Goal: Transaction & Acquisition: Purchase product/service

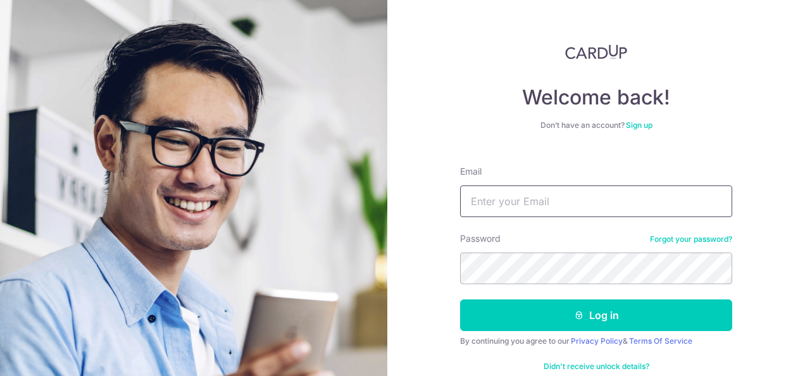
click at [527, 197] on input "Email" at bounding box center [596, 201] width 272 height 32
type input "[PERSON_NAME][EMAIL_ADDRESS][PERSON_NAME]"
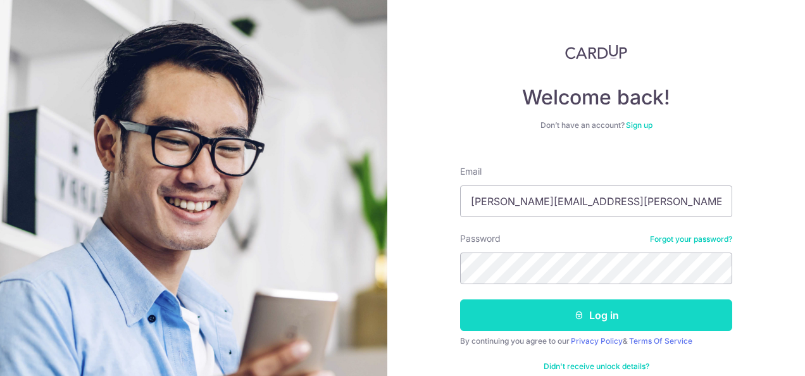
click at [609, 318] on button "Log in" at bounding box center [596, 315] width 272 height 32
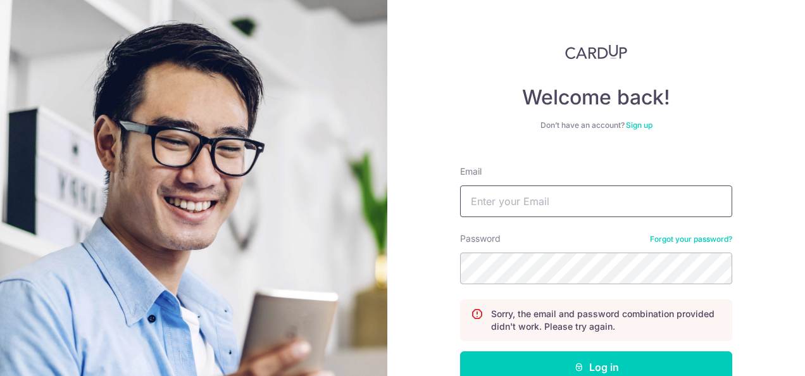
click at [554, 193] on input "Email" at bounding box center [596, 201] width 272 height 32
type input "Irene.tham@yahoo.com.sg"
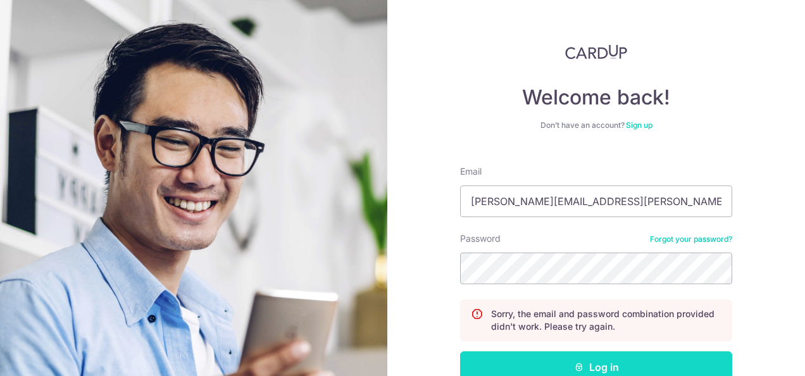
click at [596, 362] on button "Log in" at bounding box center [596, 367] width 272 height 32
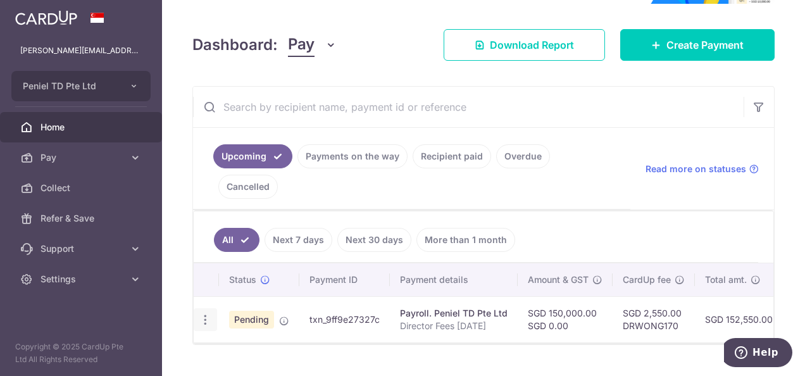
click at [201, 313] on icon "button" at bounding box center [205, 319] width 13 height 13
click at [130, 92] on button "Peniel TD Pte Ltd" at bounding box center [80, 86] width 139 height 30
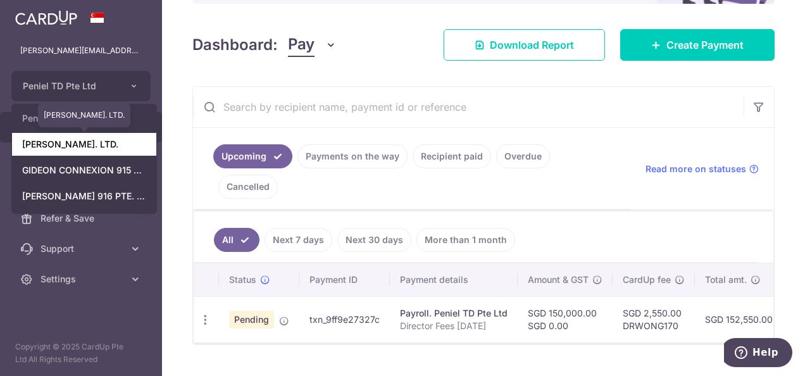
click at [119, 147] on link "GIDEON T.D. PTE. LTD." at bounding box center [84, 144] width 144 height 23
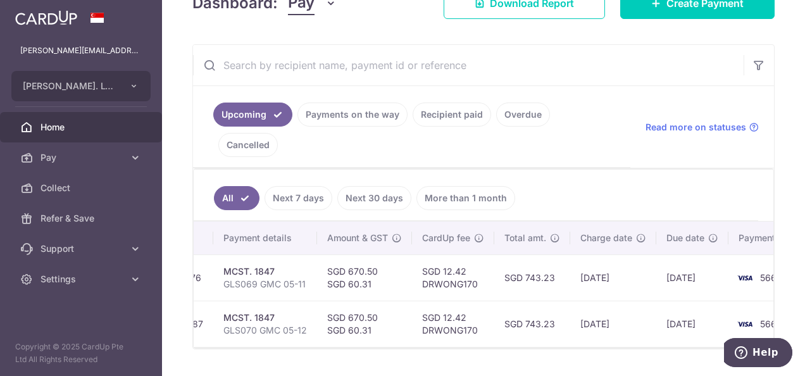
scroll to position [0, 191]
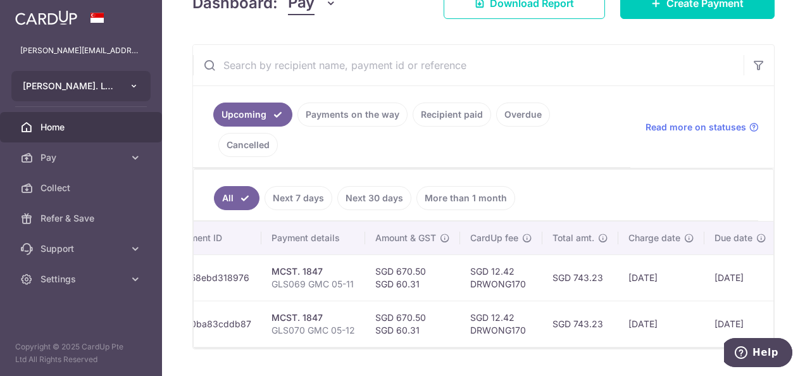
click at [120, 84] on button "GIDEON T.D. PTE. LTD." at bounding box center [80, 86] width 139 height 30
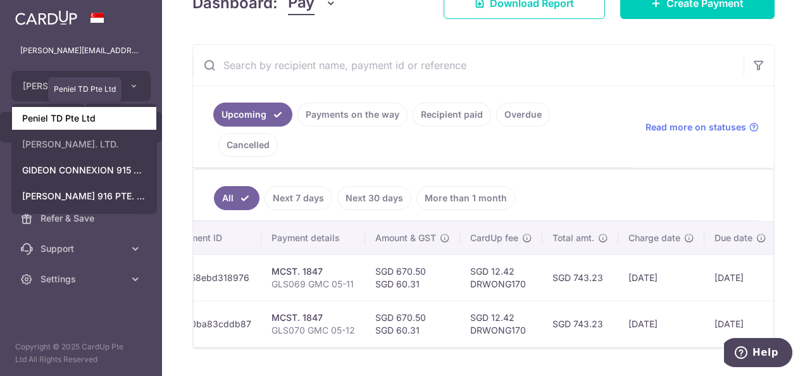
click at [128, 121] on link "Peniel TD Pte Ltd" at bounding box center [84, 118] width 144 height 23
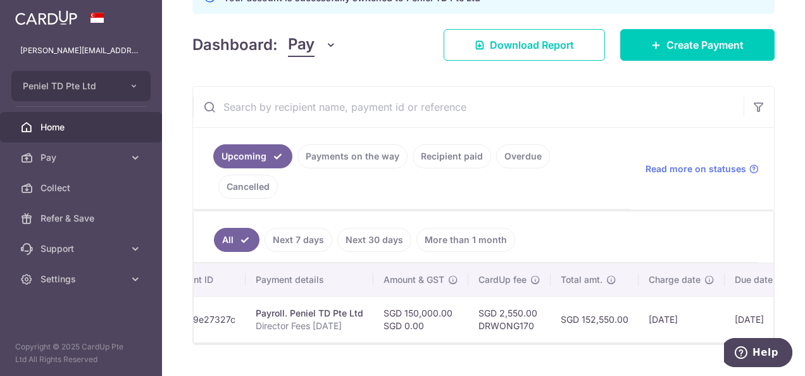
scroll to position [0, 0]
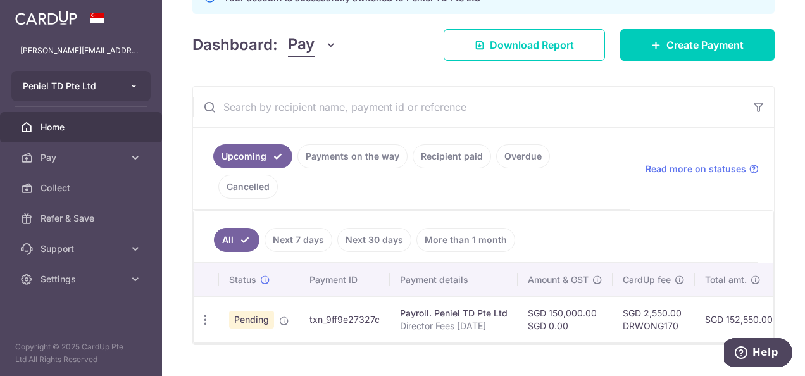
click at [123, 85] on button "Peniel TD Pte Ltd" at bounding box center [80, 86] width 139 height 30
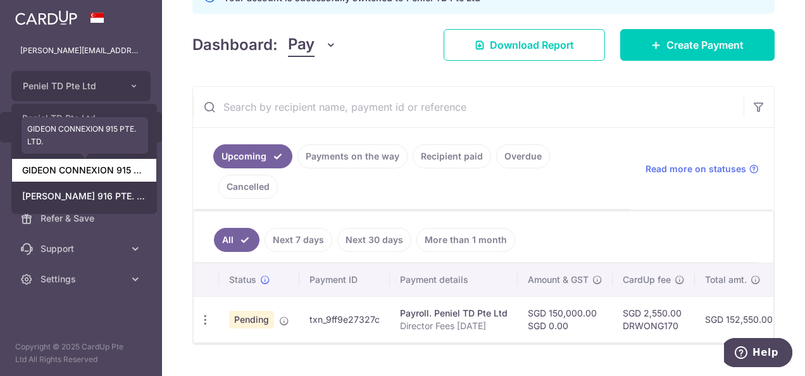
click at [114, 170] on link "GIDEON CONNEXION 915 PTE. LTD." at bounding box center [84, 170] width 144 height 23
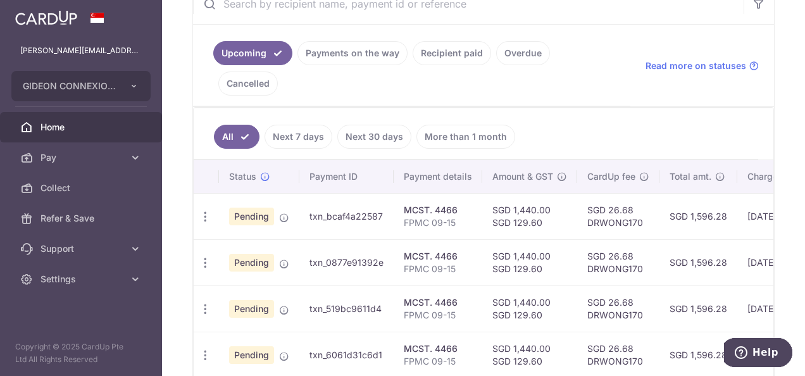
scroll to position [290, 0]
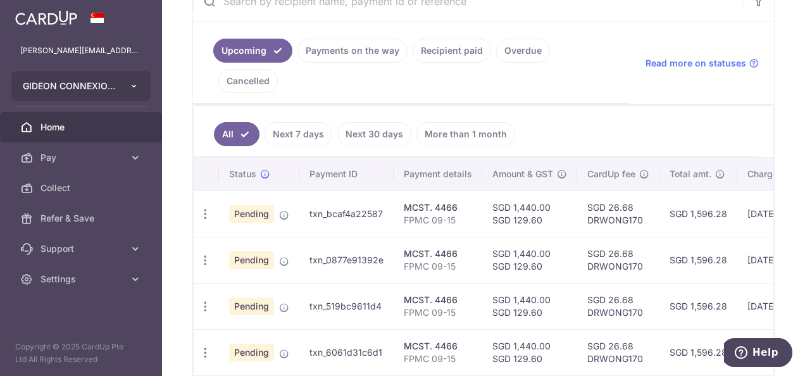
click at [141, 85] on button "GIDEON CONNEXION 915 PTE. LTD." at bounding box center [80, 86] width 139 height 30
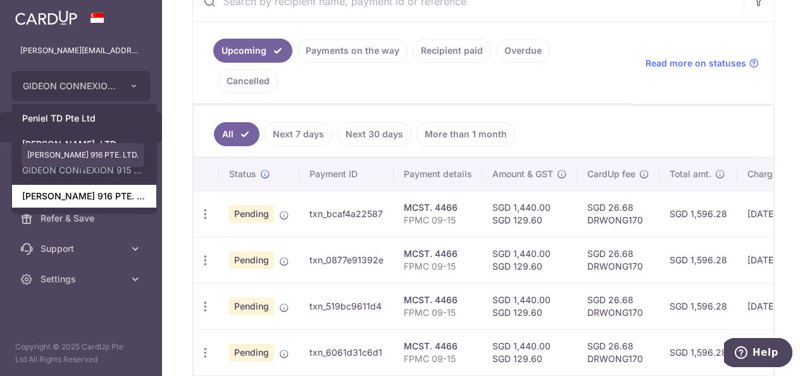
click at [118, 199] on link "GIDEON CONNEXION 916 PTE. LTD." at bounding box center [84, 196] width 144 height 23
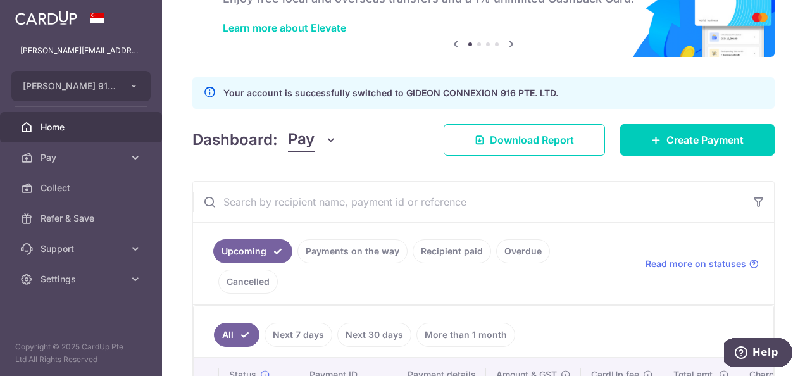
scroll to position [81, 0]
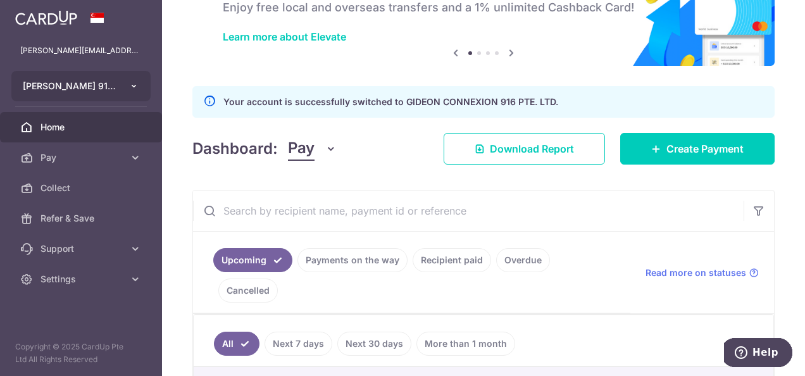
click at [118, 85] on button "GIDEON CONNEXION 916 PTE. LTD." at bounding box center [80, 86] width 139 height 30
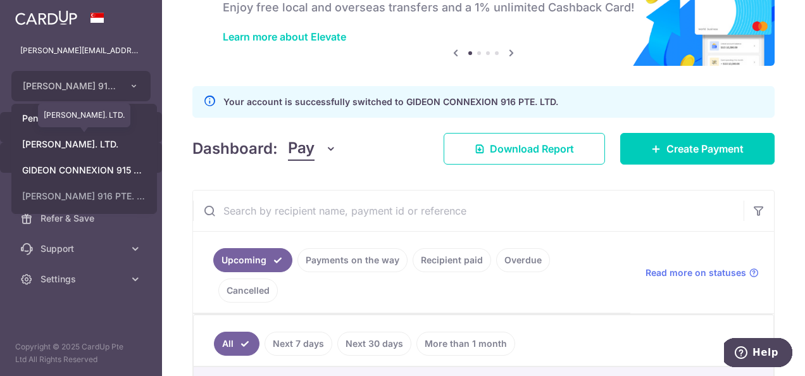
click at [115, 146] on link "GIDEON T.D. PTE. LTD." at bounding box center [84, 144] width 144 height 23
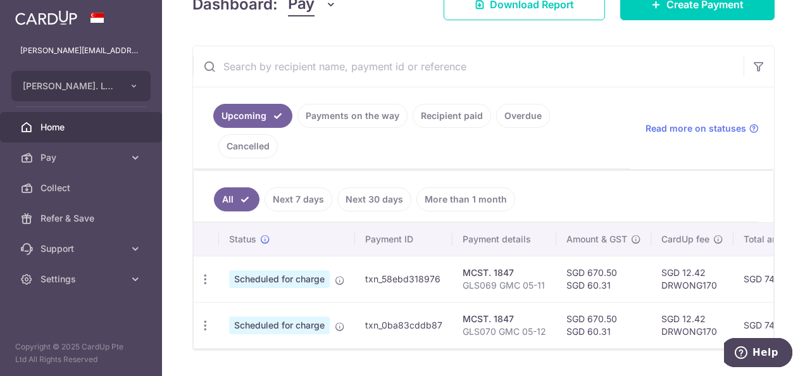
scroll to position [0, 0]
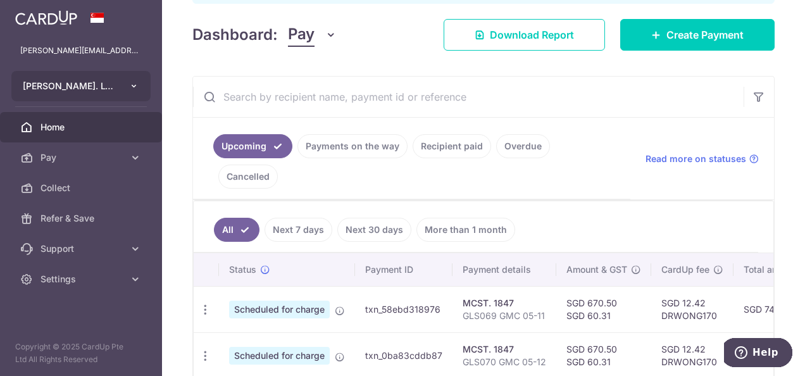
click at [128, 82] on button "GIDEON T.D. PTE. LTD." at bounding box center [80, 86] width 139 height 30
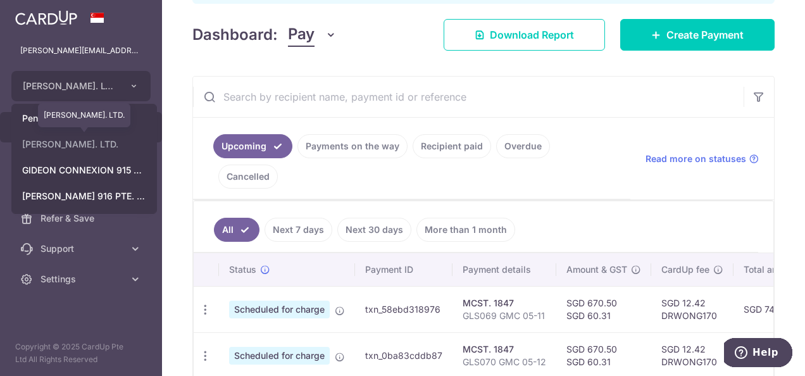
click at [105, 151] on link "GIDEON T.D. PTE. LTD." at bounding box center [84, 144] width 144 height 23
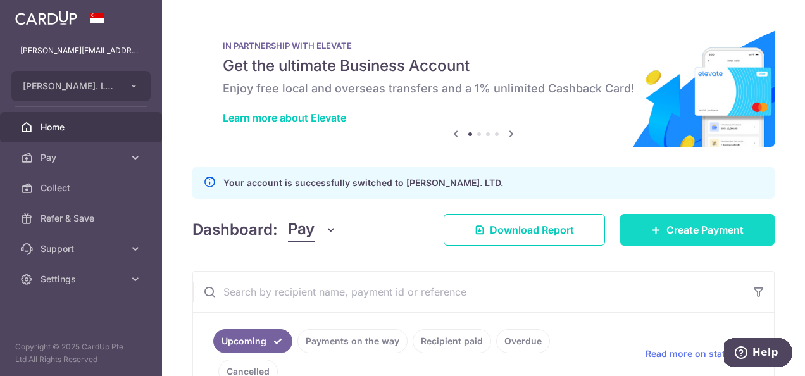
click at [686, 233] on span "Create Payment" at bounding box center [704, 229] width 77 height 15
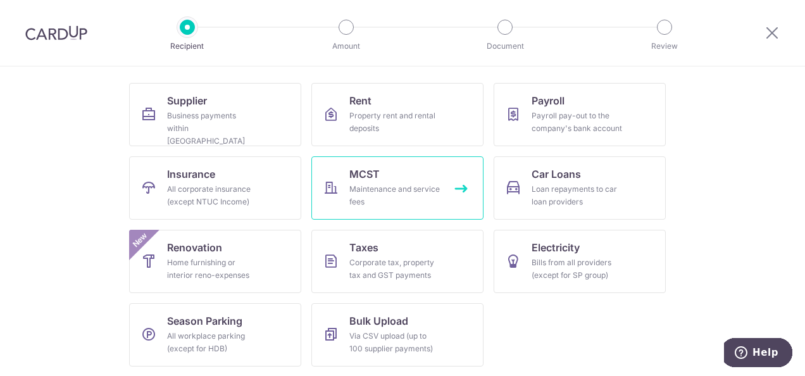
click at [407, 184] on div "Maintenance and service fees" at bounding box center [394, 195] width 91 height 25
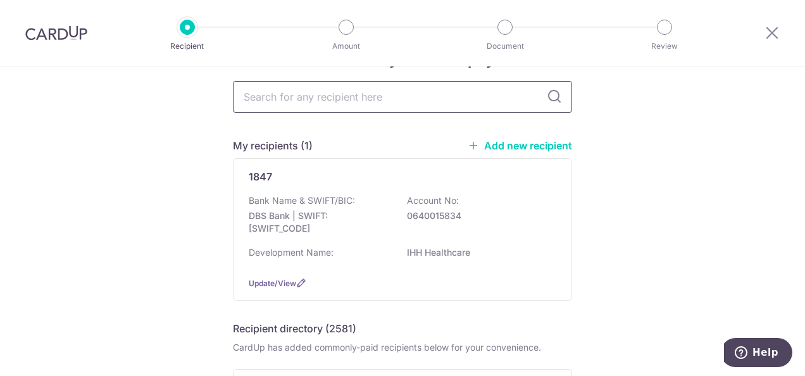
scroll to position [5, 0]
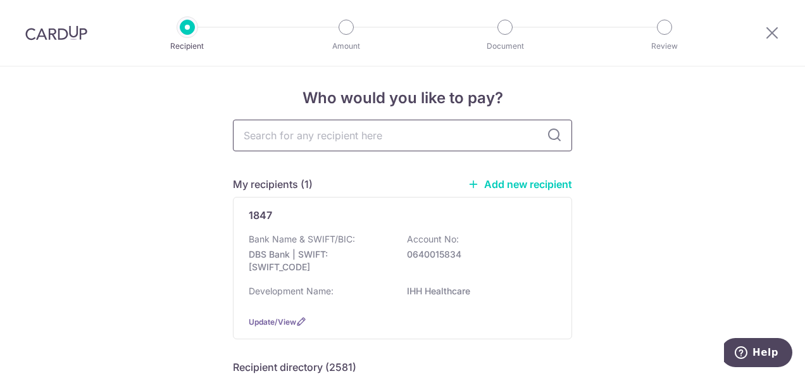
click at [276, 138] on input "text" at bounding box center [402, 136] width 339 height 32
click at [536, 186] on link "Add new recipient" at bounding box center [520, 184] width 104 height 13
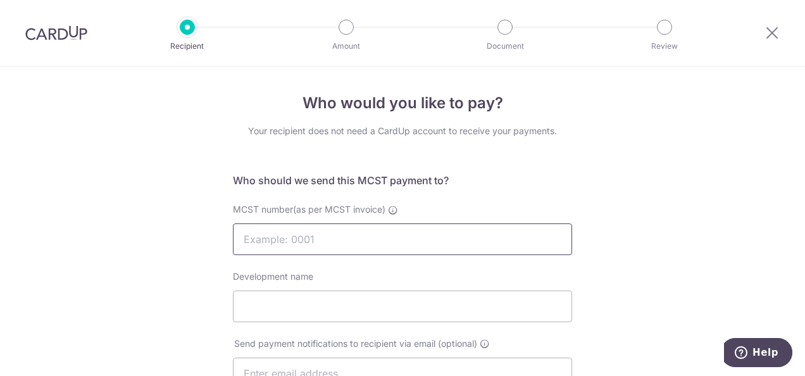
click at [320, 237] on input "MCST number(as per MCST invoice)" at bounding box center [402, 239] width 339 height 32
type input "3482"
click at [278, 304] on input "Development name" at bounding box center [402, 306] width 339 height 32
click at [270, 313] on input "Development name" at bounding box center [402, 306] width 339 height 32
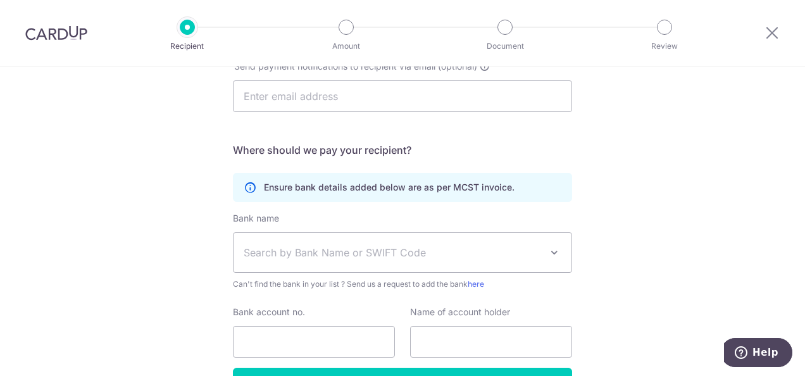
scroll to position [309, 0]
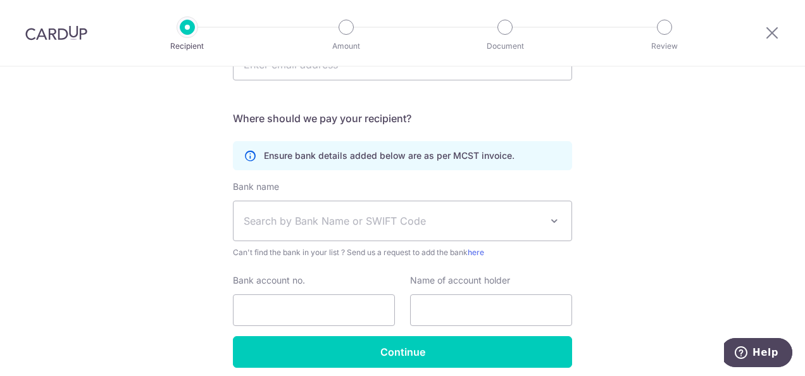
type input "Square 2"
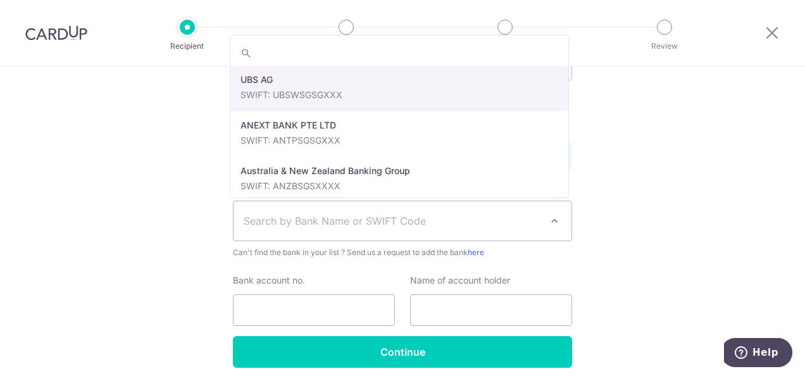
click at [468, 218] on span "Search by Bank Name or SWIFT Code" at bounding box center [392, 220] width 297 height 15
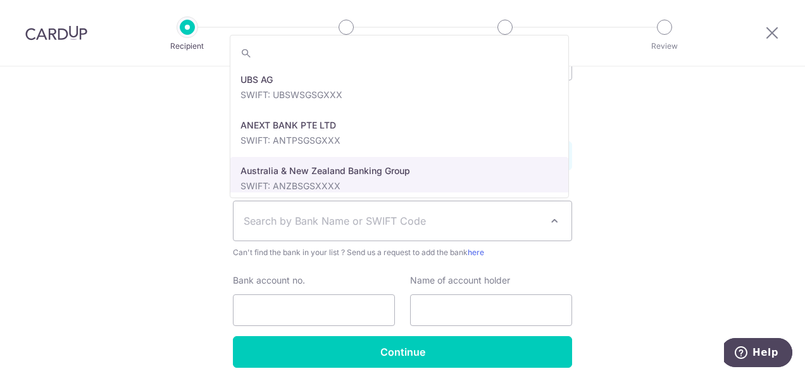
click at [567, 221] on div "Who would you like to pay? Your recipient does not need a CardUp account to rec…" at bounding box center [402, 93] width 805 height 670
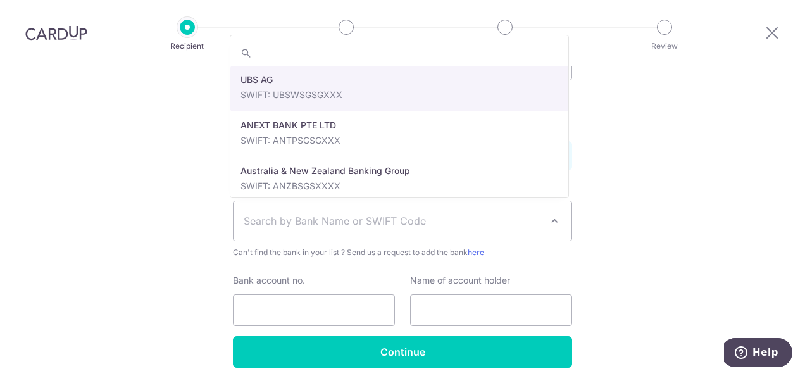
click at [561, 223] on span "Search by Bank Name or SWIFT Code" at bounding box center [403, 220] width 338 height 39
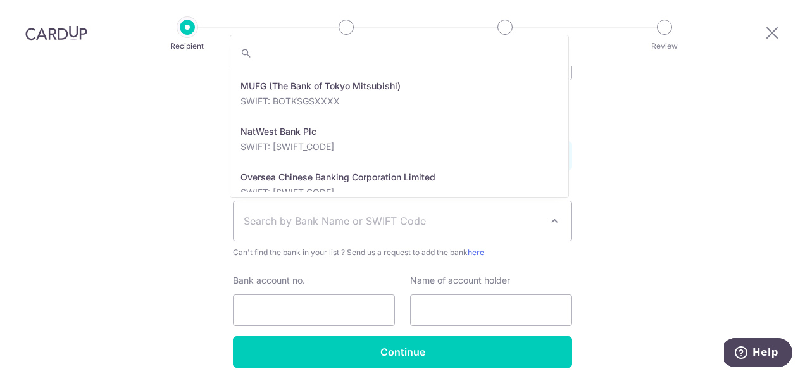
scroll to position [2219, 0]
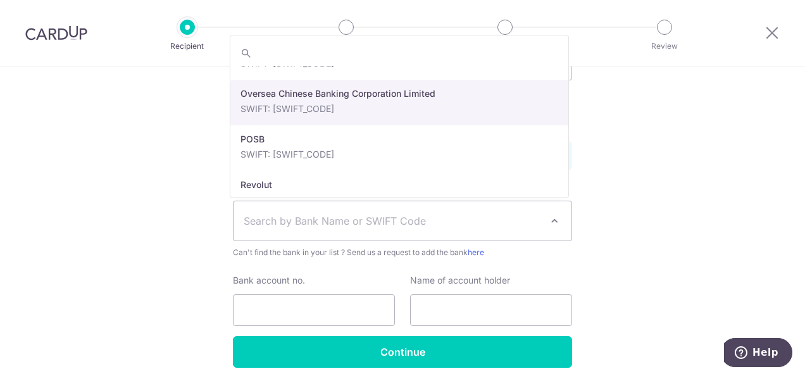
select select "12"
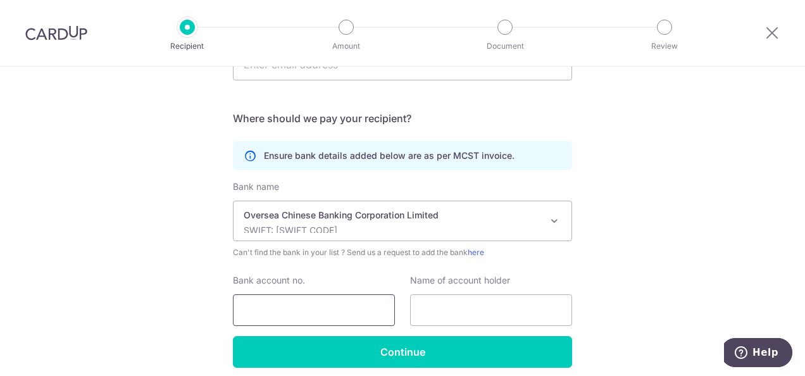
click at [292, 306] on input "Bank account no." at bounding box center [314, 310] width 162 height 32
type input "[CREDIT_CARD_NUMBER]"
click at [438, 311] on input "text" at bounding box center [491, 310] width 162 height 32
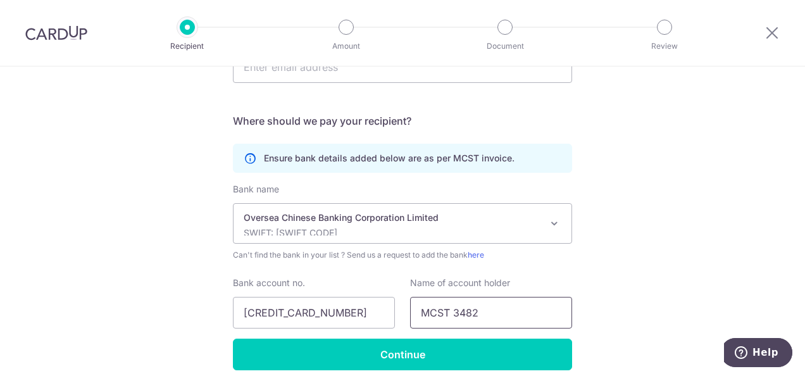
type input "MCST 3482"
click at [658, 289] on div "Who would you like to pay? Your recipient does not need a CardUp account to rec…" at bounding box center [402, 95] width 805 height 670
click at [278, 316] on input "[CREDIT_CARD_NUMBER]" at bounding box center [314, 313] width 162 height 32
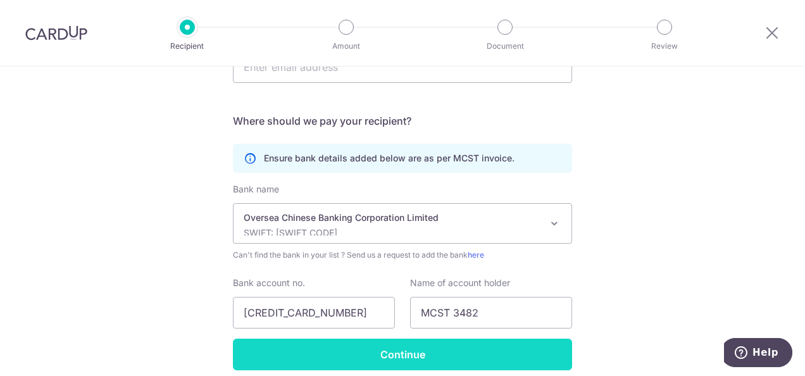
click at [432, 348] on input "Continue" at bounding box center [402, 355] width 339 height 32
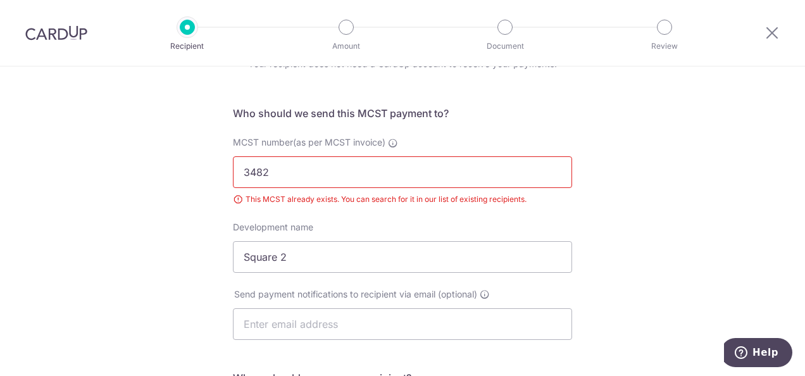
scroll to position [52, 0]
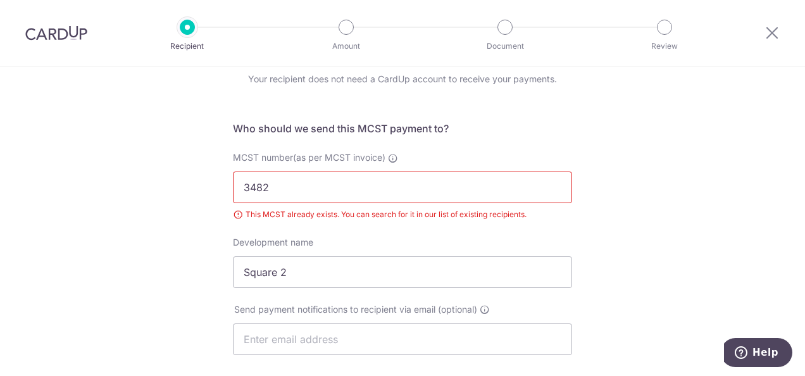
click at [313, 185] on input "3482" at bounding box center [402, 188] width 339 height 32
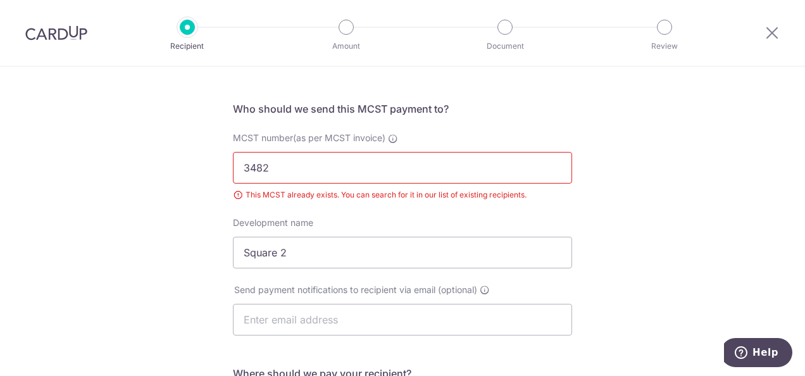
scroll to position [0, 0]
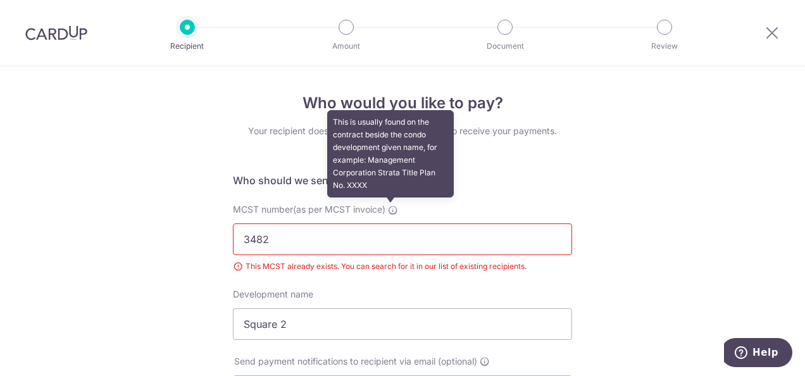
click at [390, 210] on icon at bounding box center [393, 210] width 10 height 10
click at [390, 223] on input "3482" at bounding box center [402, 239] width 339 height 32
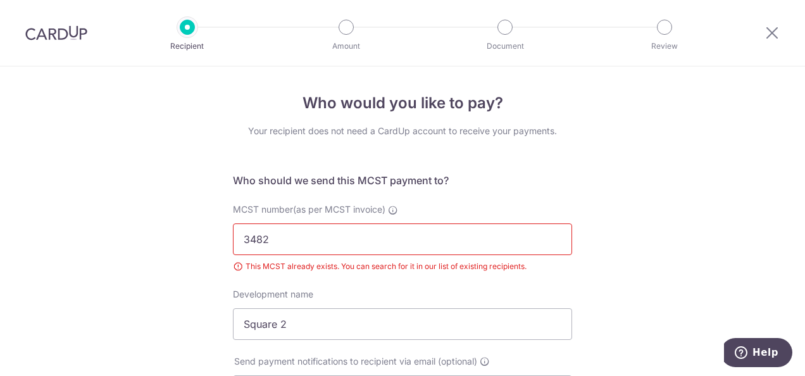
click at [297, 242] on input "3482" at bounding box center [402, 239] width 339 height 32
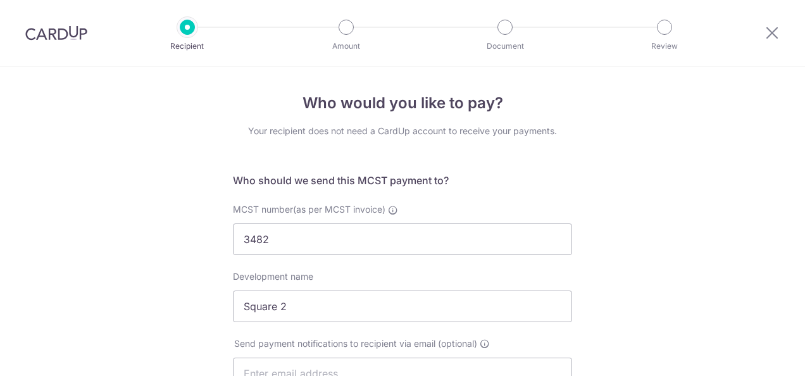
select select "12"
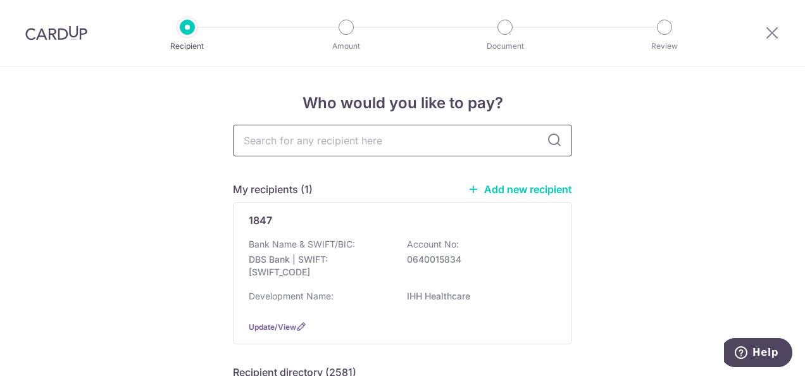
click at [370, 142] on input "text" at bounding box center [402, 141] width 339 height 32
type input "MVST"
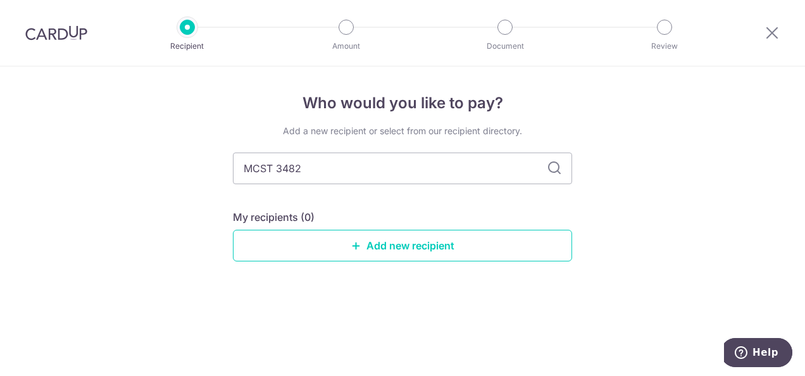
type input "MCST 3482"
type input "M"
type input "3482"
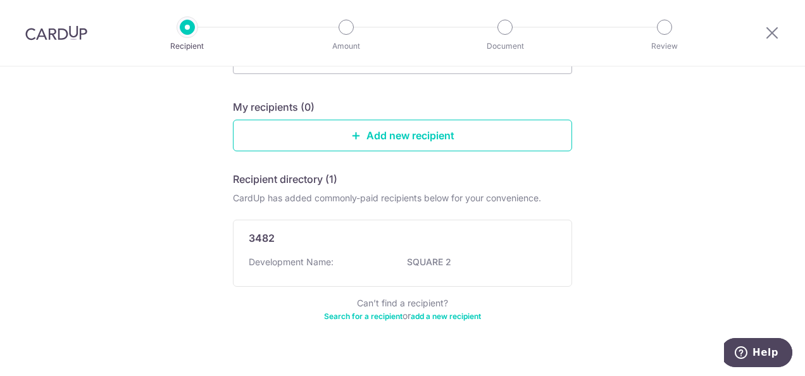
scroll to position [124, 0]
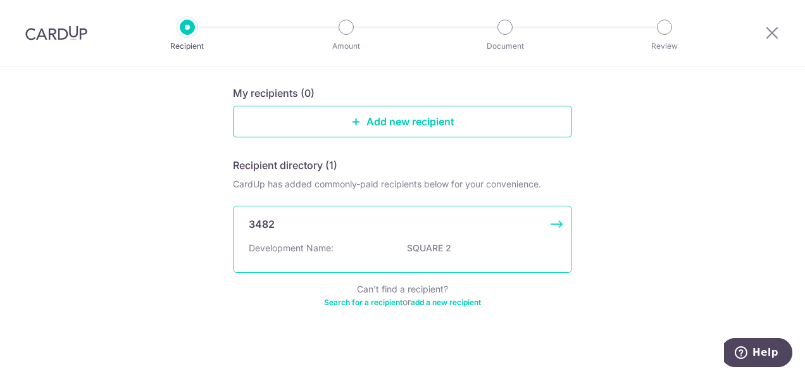
click at [271, 227] on p "3482" at bounding box center [262, 223] width 26 height 15
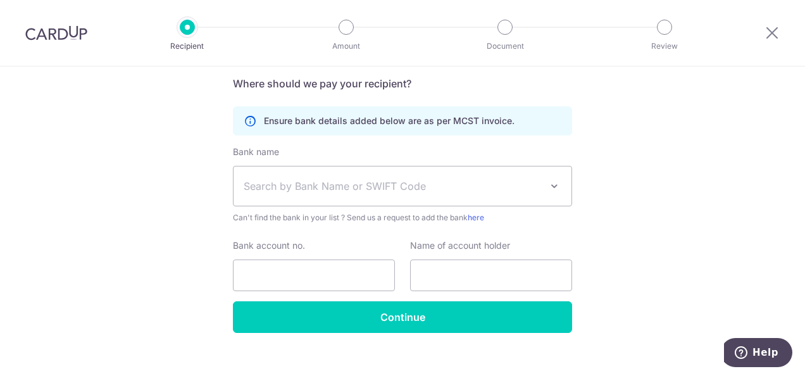
scroll to position [353, 0]
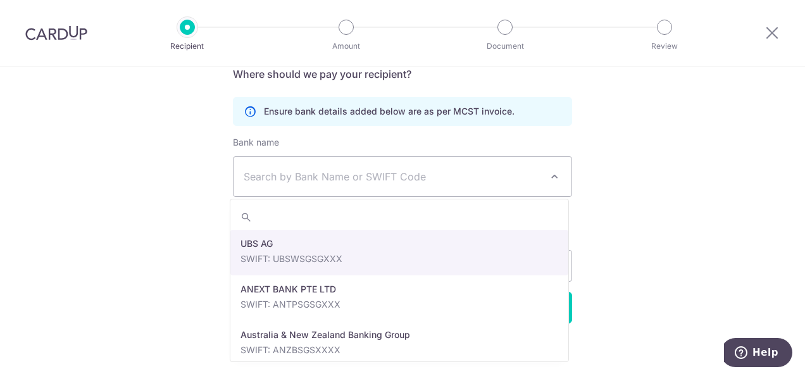
click at [371, 165] on span "Search by Bank Name or SWIFT Code" at bounding box center [403, 176] width 338 height 39
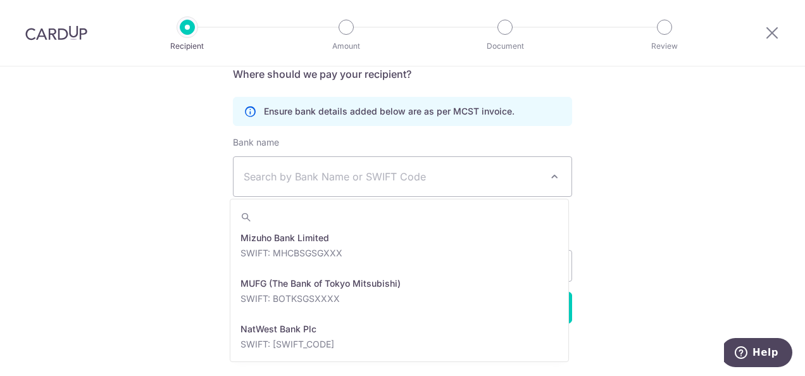
scroll to position [2204, 0]
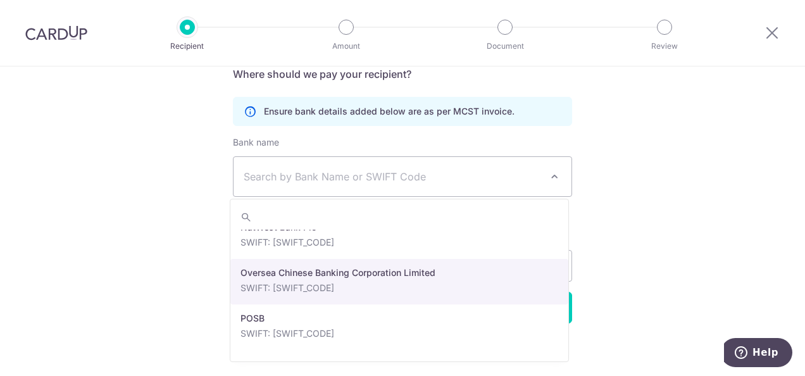
select select "12"
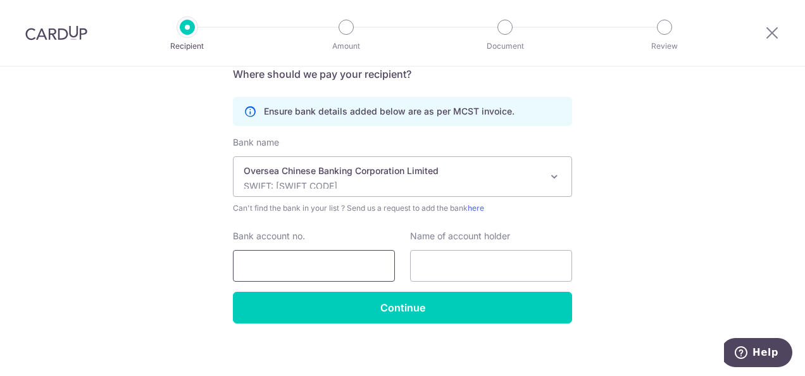
click at [304, 261] on input "Bank account no." at bounding box center [314, 266] width 162 height 32
type input "629053166001"
click at [424, 262] on input "text" at bounding box center [491, 266] width 162 height 32
type input "MCST 3482"
click at [261, 266] on input "629053166001" at bounding box center [314, 266] width 162 height 32
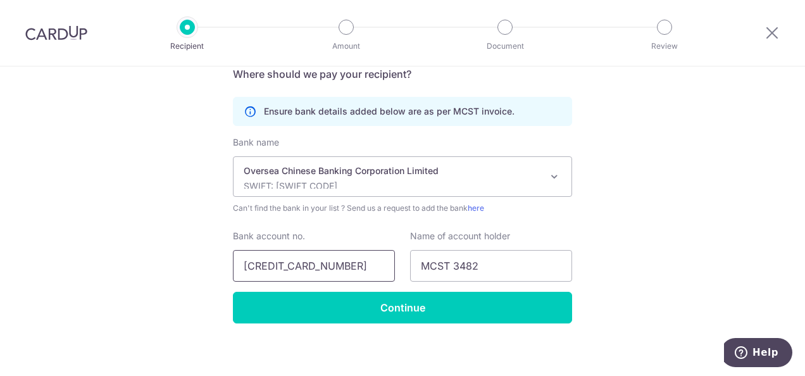
click at [278, 268] on input "629053166001" at bounding box center [314, 266] width 162 height 32
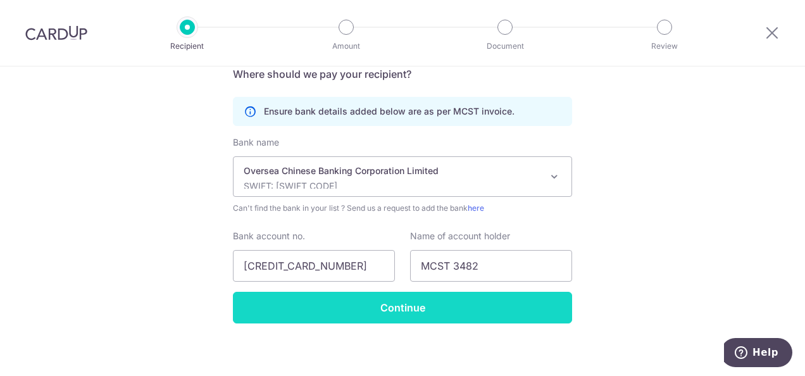
click at [430, 301] on input "Continue" at bounding box center [402, 308] width 339 height 32
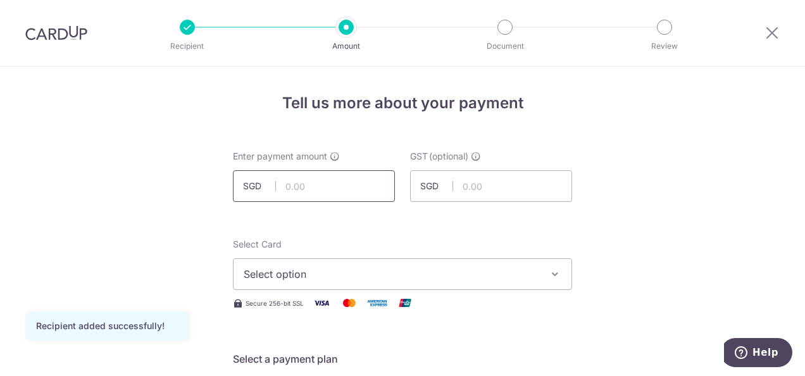
click at [321, 177] on input "text" at bounding box center [314, 186] width 162 height 32
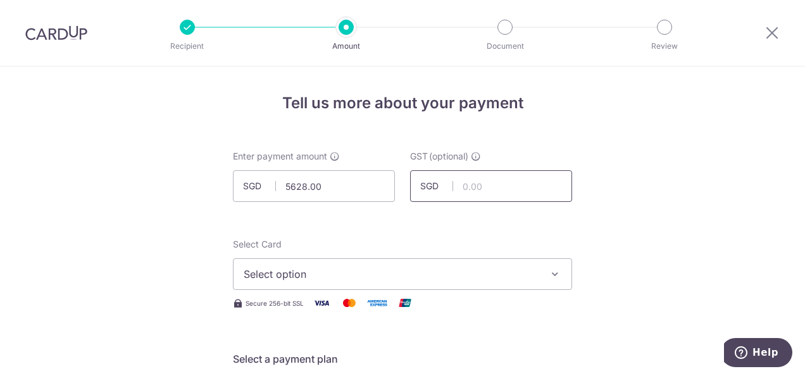
type input "5,628.00"
click at [489, 189] on input "text" at bounding box center [491, 186] width 162 height 32
type input "506.52"
click at [532, 271] on span "Select option" at bounding box center [391, 273] width 295 height 15
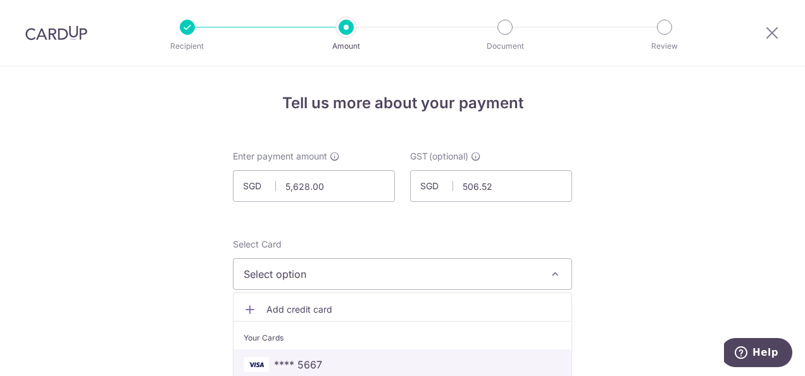
click at [390, 365] on span "**** 5667" at bounding box center [403, 364] width 318 height 15
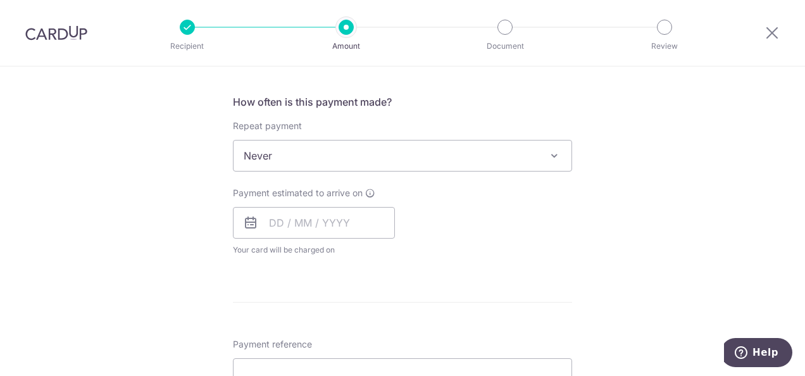
scroll to position [518, 0]
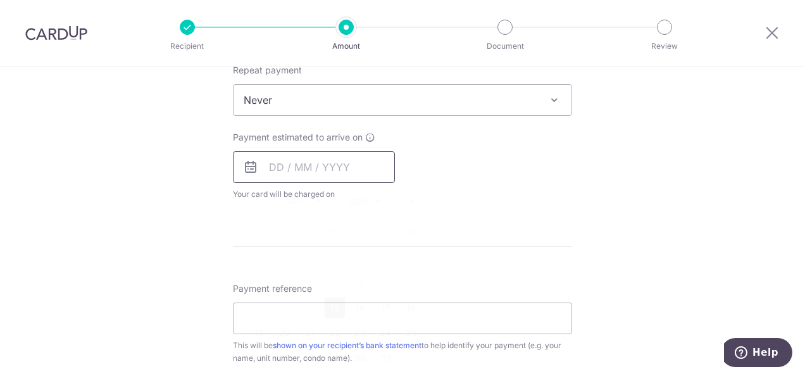
click at [270, 168] on input "text" at bounding box center [314, 167] width 162 height 32
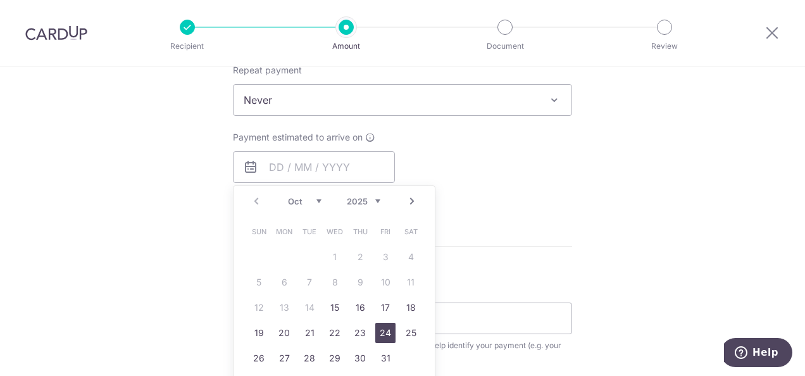
click at [381, 335] on link "24" at bounding box center [385, 333] width 20 height 20
type input "[DATE]"
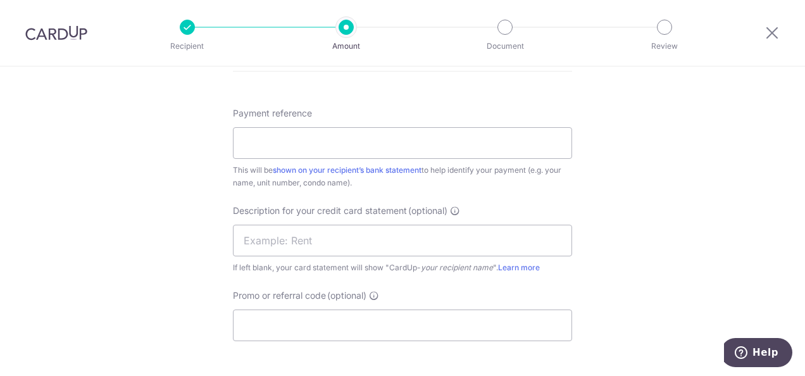
scroll to position [737, 0]
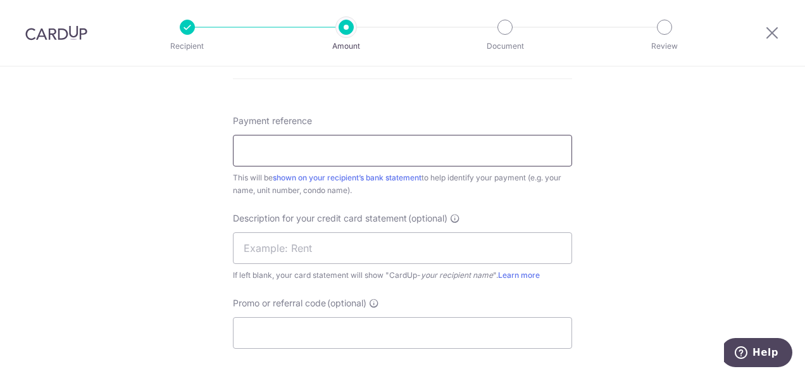
click at [289, 149] on input "Payment reference" at bounding box center [402, 151] width 339 height 32
type input "SQE006 202510 NMC $09-04"
click at [280, 253] on input "text" at bounding box center [402, 248] width 339 height 32
type input "MCST 3482 09-04"
click at [354, 152] on input "SQE006 202510 NMC $09-04" at bounding box center [402, 151] width 339 height 32
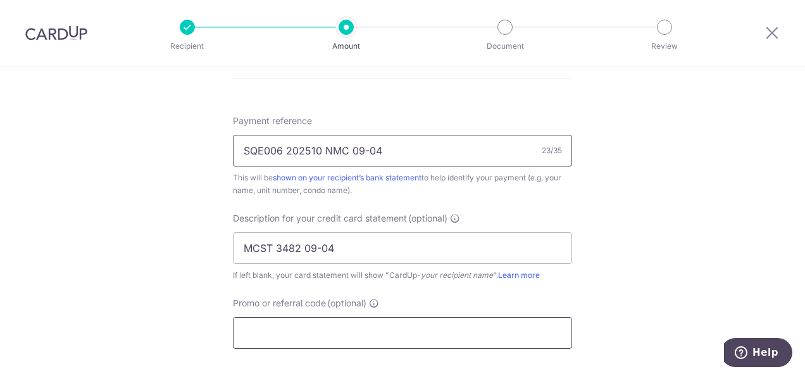
type input "SQE006 202510 NMC 09-04"
click at [292, 332] on input "Promo or referral code (optional)" at bounding box center [402, 333] width 339 height 32
type input "K"
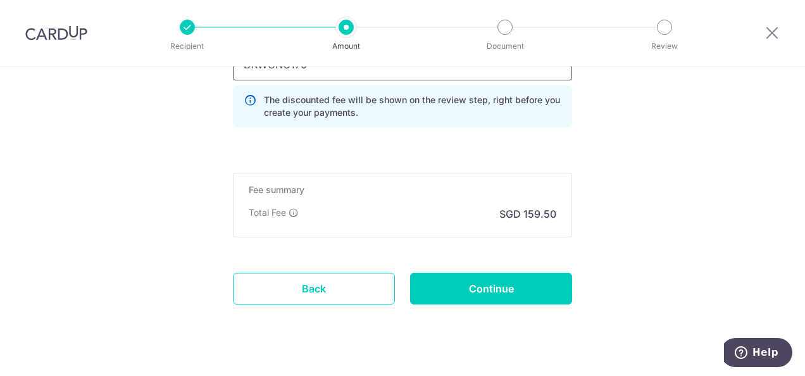
scroll to position [1015, 0]
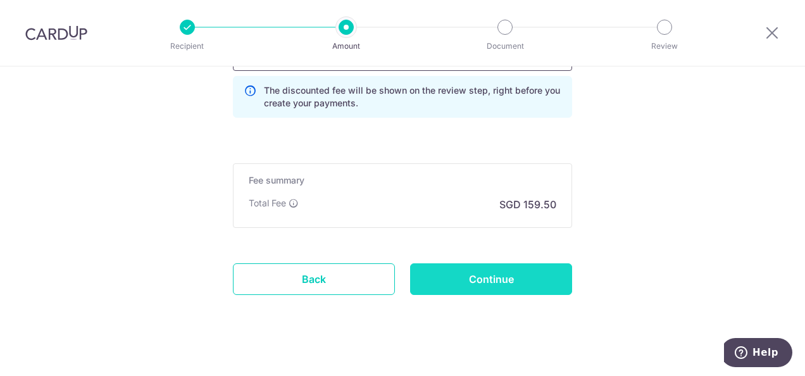
type input "DRWONG170"
click at [504, 281] on input "Continue" at bounding box center [491, 279] width 162 height 32
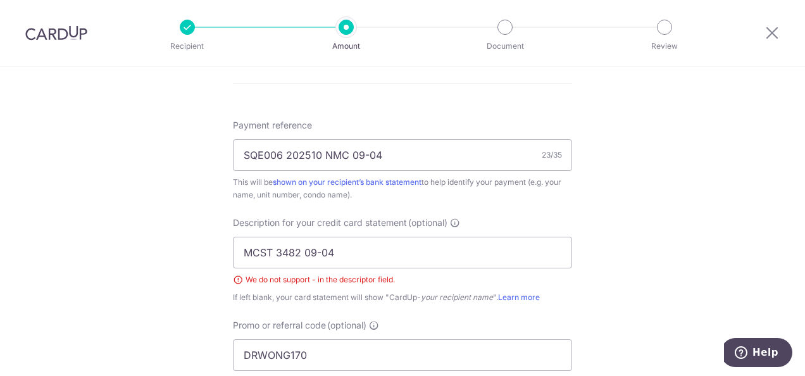
scroll to position [713, 0]
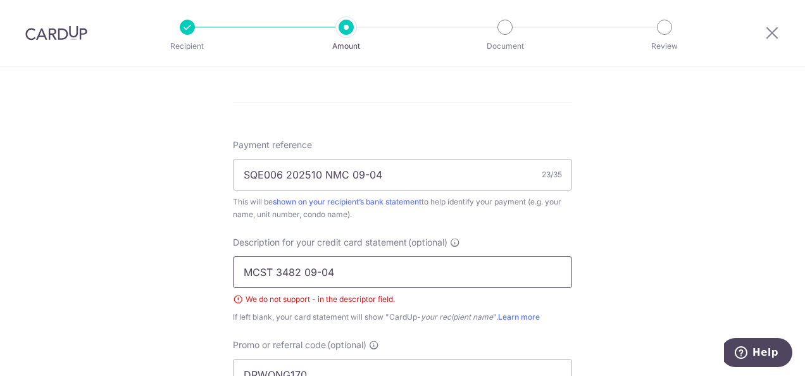
click at [320, 272] on input "MCST 3482 09-04" at bounding box center [402, 272] width 339 height 32
click at [301, 271] on input "MCST 3482 0904" at bounding box center [402, 272] width 339 height 32
type input "MCST 3482 0904"
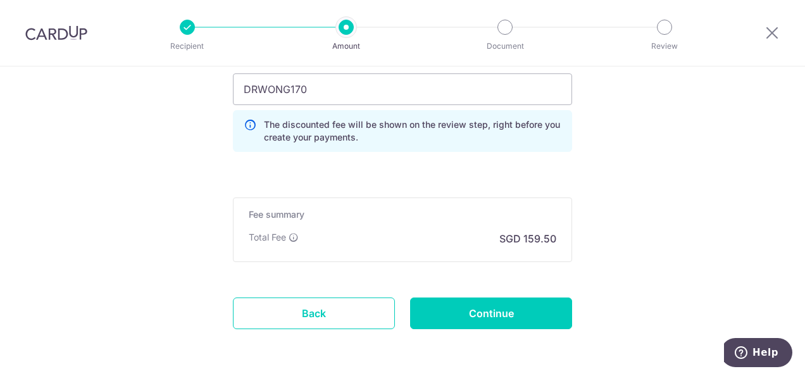
scroll to position [1043, 0]
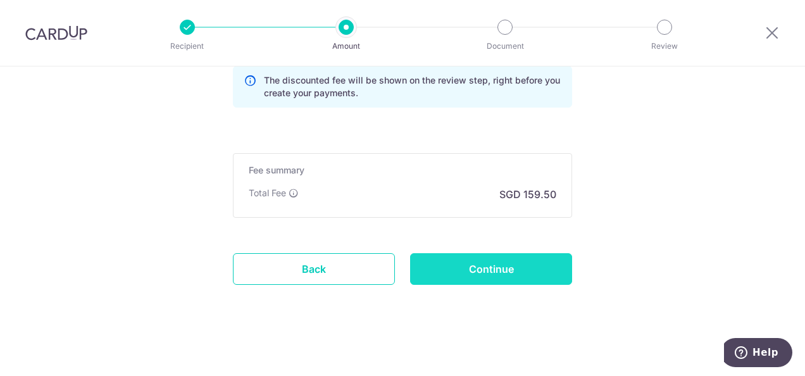
click at [501, 262] on input "Continue" at bounding box center [491, 269] width 162 height 32
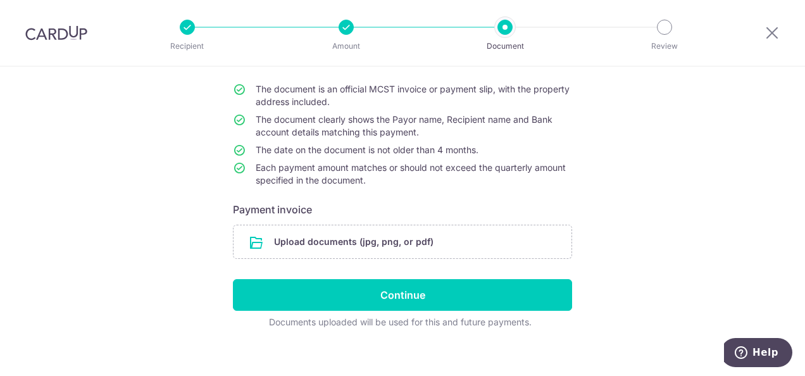
scroll to position [120, 0]
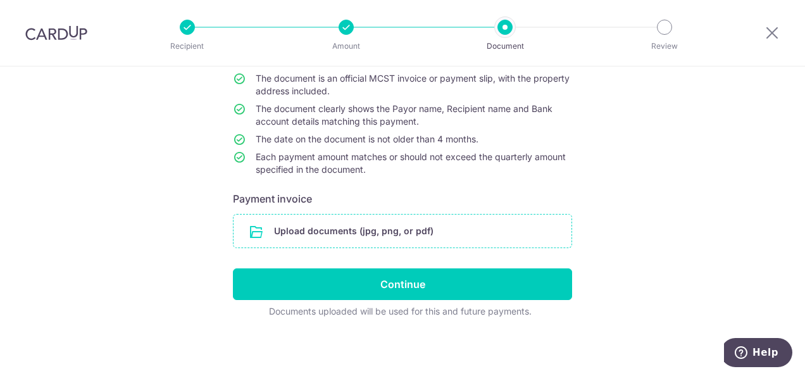
click at [320, 231] on input "file" at bounding box center [403, 231] width 338 height 33
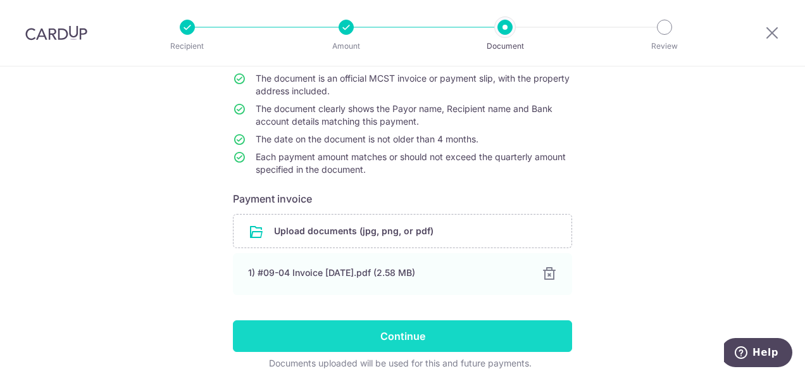
click at [435, 335] on input "Continue" at bounding box center [402, 336] width 339 height 32
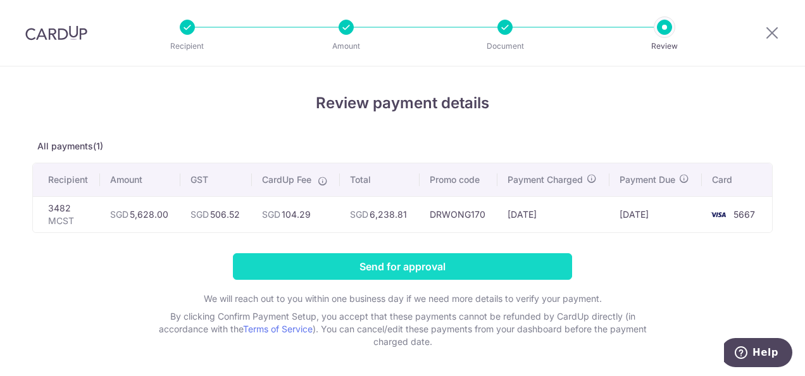
click at [440, 268] on input "Send for approval" at bounding box center [402, 266] width 339 height 27
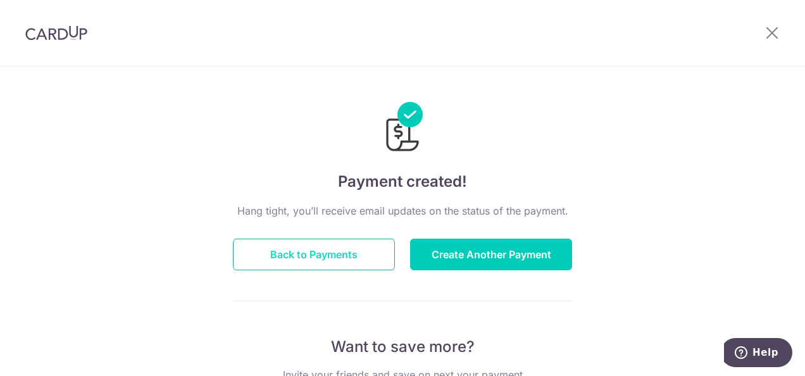
click at [346, 254] on button "Back to Payments" at bounding box center [314, 255] width 162 height 32
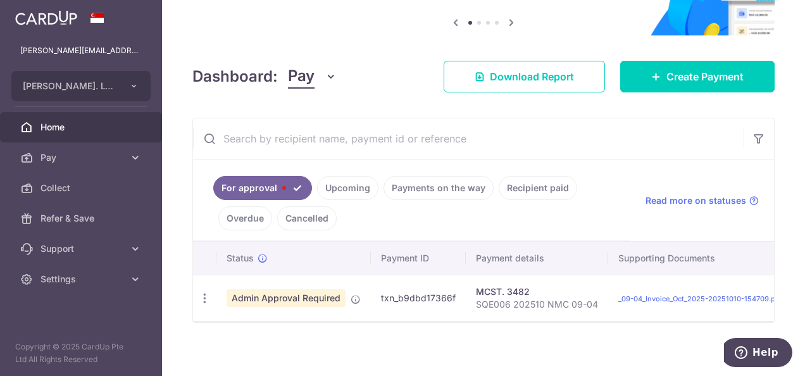
scroll to position [136, 0]
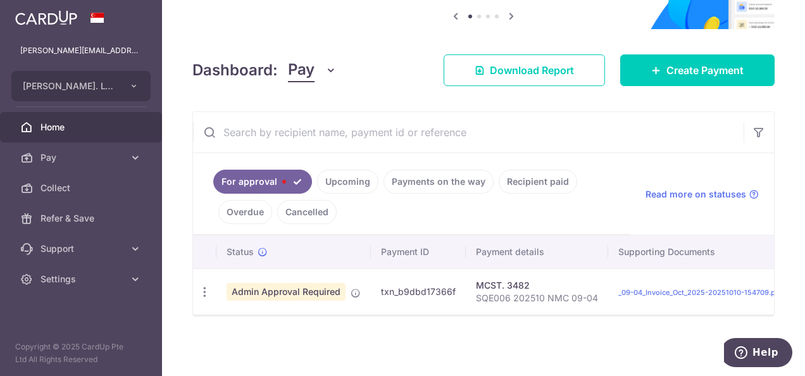
click at [344, 178] on link "Upcoming" at bounding box center [347, 182] width 61 height 24
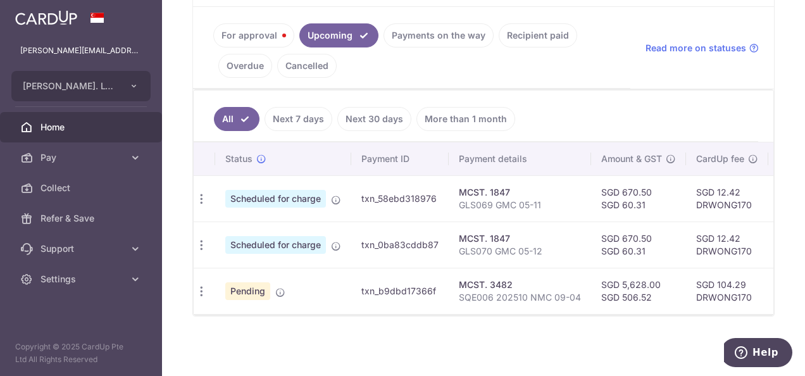
scroll to position [0, 0]
click at [204, 285] on icon "button" at bounding box center [205, 291] width 13 height 13
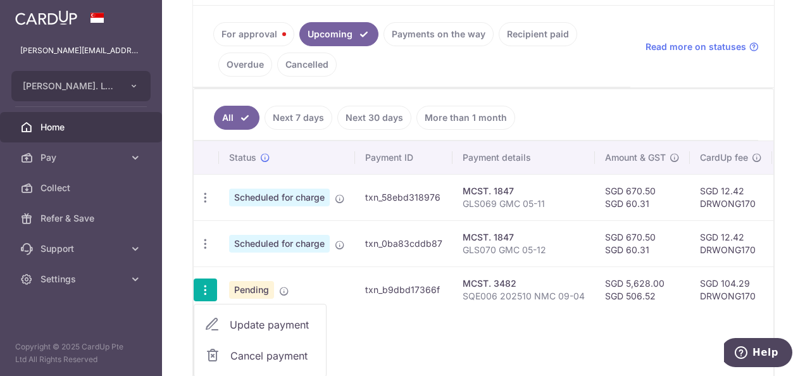
click at [249, 319] on span "Update payment" at bounding box center [273, 324] width 86 height 15
radio input "true"
type input "5,628.00"
type input "506.52"
type input "[DATE]"
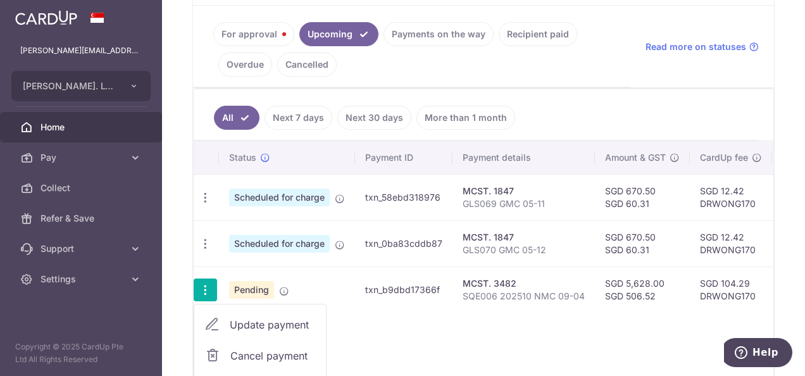
type input "SQE006 202510 NMC 09-04"
type input "MCST 3482 0904"
type input "DRWONG170"
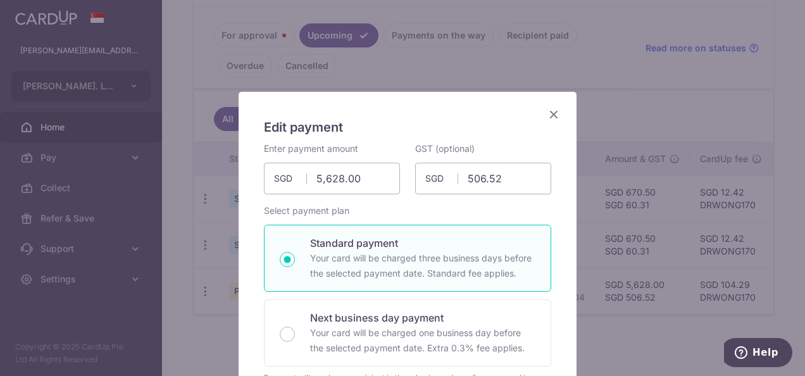
click at [551, 114] on icon "Close" at bounding box center [553, 114] width 15 height 16
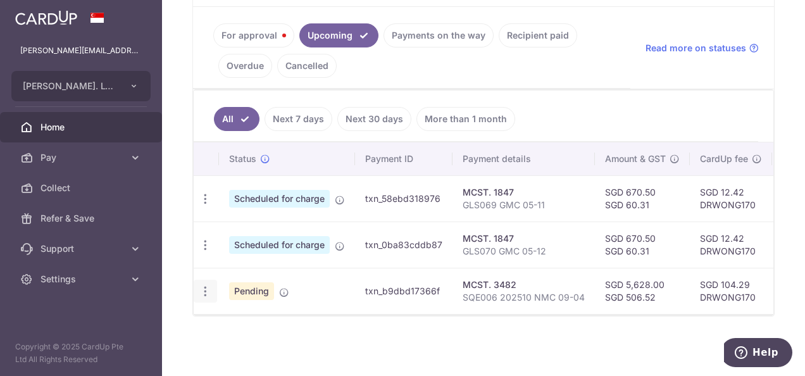
click at [208, 285] on div "Update payment Cancel payment" at bounding box center [205, 291] width 23 height 23
click at [209, 285] on icon "button" at bounding box center [205, 291] width 13 height 13
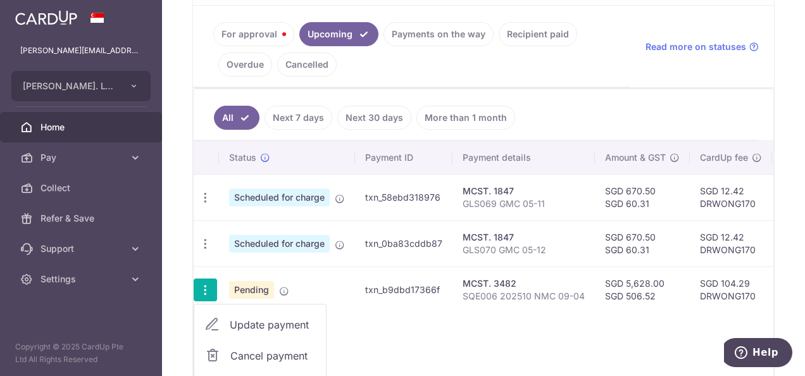
click at [246, 351] on span "Cancel payment" at bounding box center [272, 355] width 85 height 15
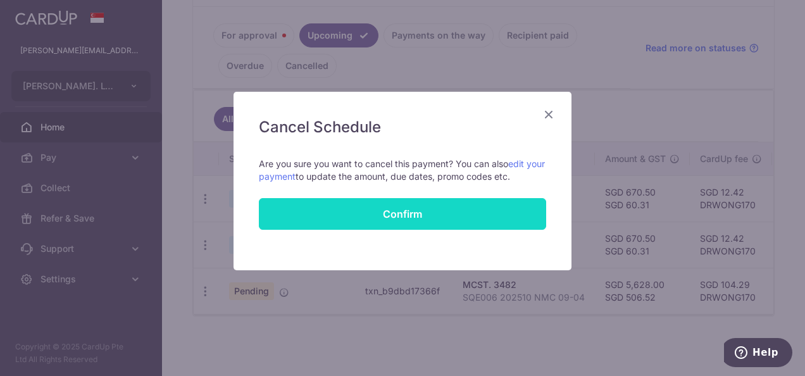
click at [409, 220] on button "Confirm" at bounding box center [402, 214] width 287 height 32
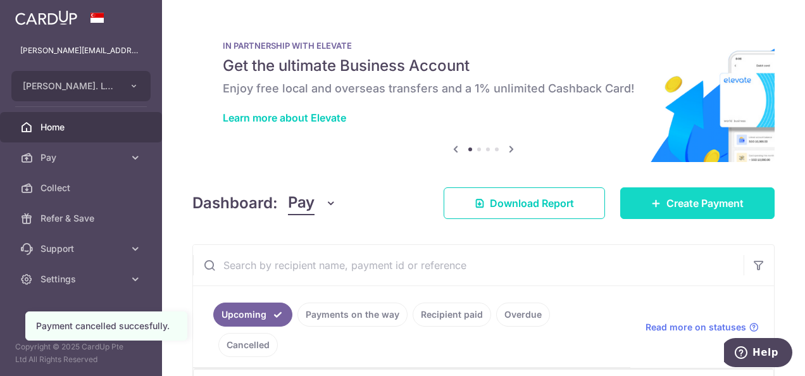
click at [697, 201] on span "Create Payment" at bounding box center [704, 203] width 77 height 15
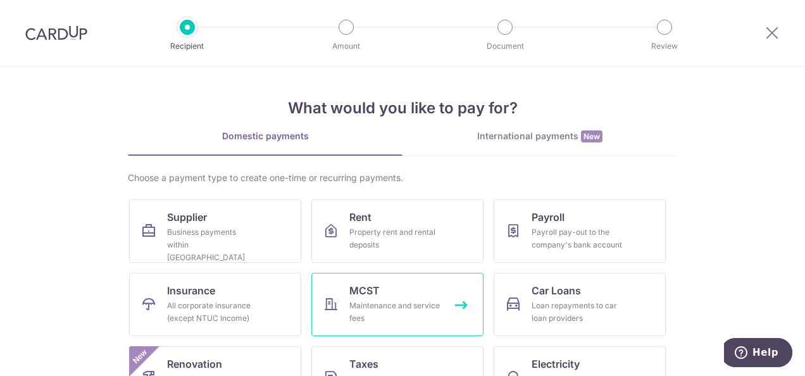
click at [405, 301] on div "Maintenance and service fees" at bounding box center [394, 311] width 91 height 25
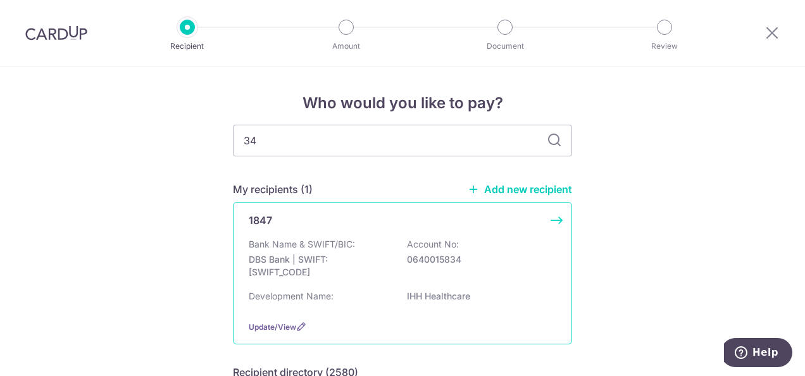
type input "348"
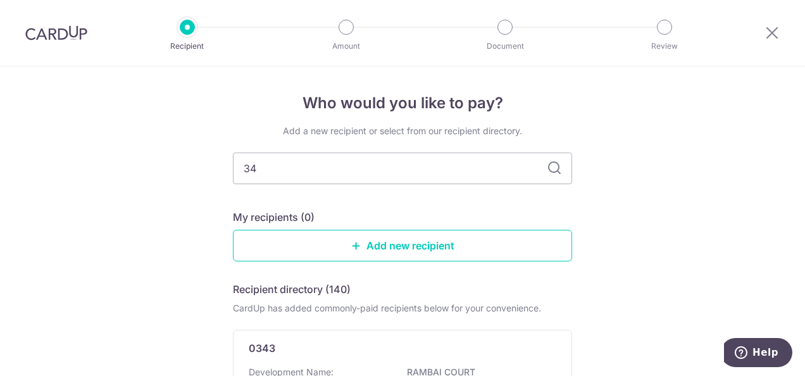
type input "342"
type input "3482"
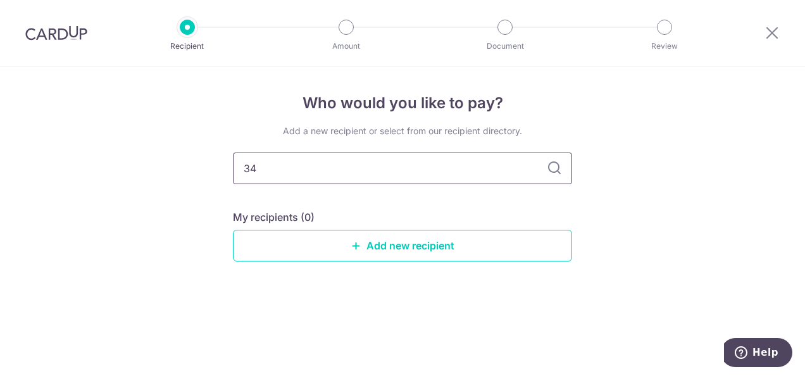
type input "3"
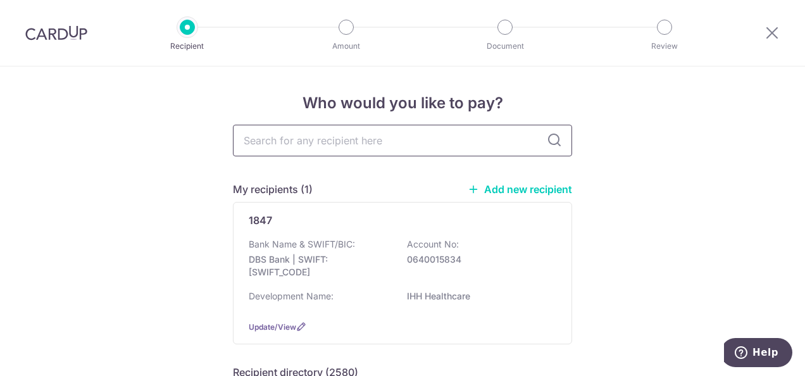
click at [335, 140] on input "text" at bounding box center [402, 141] width 339 height 32
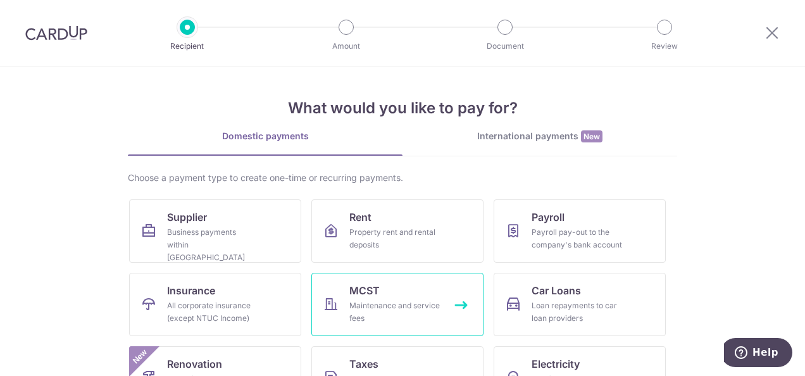
click at [385, 302] on div "Maintenance and service fees" at bounding box center [394, 311] width 91 height 25
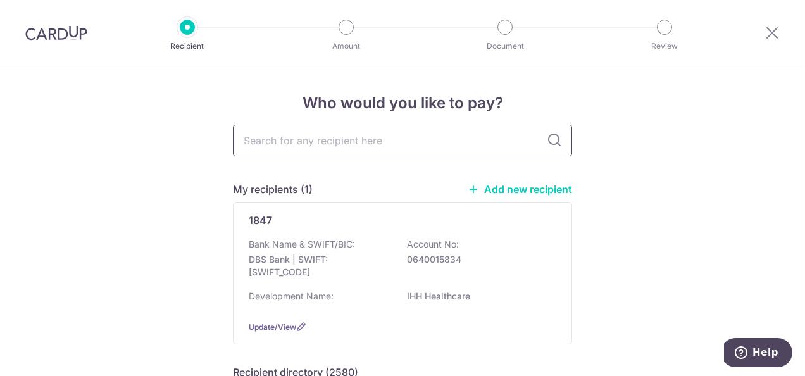
click at [310, 144] on input "text" at bounding box center [402, 141] width 339 height 32
type input "3482"
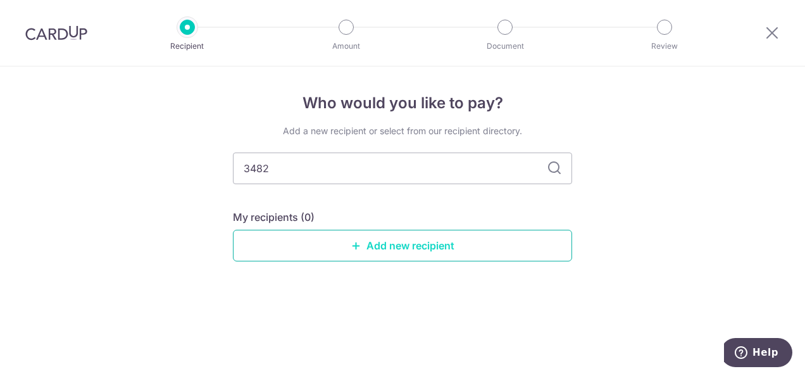
click at [392, 246] on link "Add new recipient" at bounding box center [402, 246] width 339 height 32
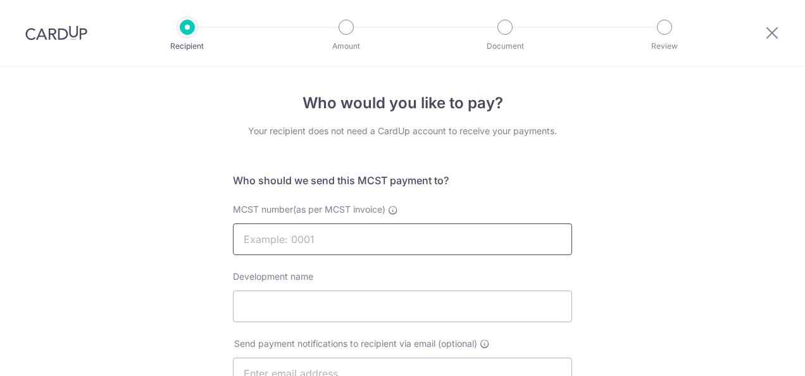
click at [340, 244] on input "MCST number(as per MCST invoice)" at bounding box center [402, 239] width 339 height 32
type input "3482"
type input "Square 2"
type input "3482"
type input "[CREDIT_CARD_NUMBER]"
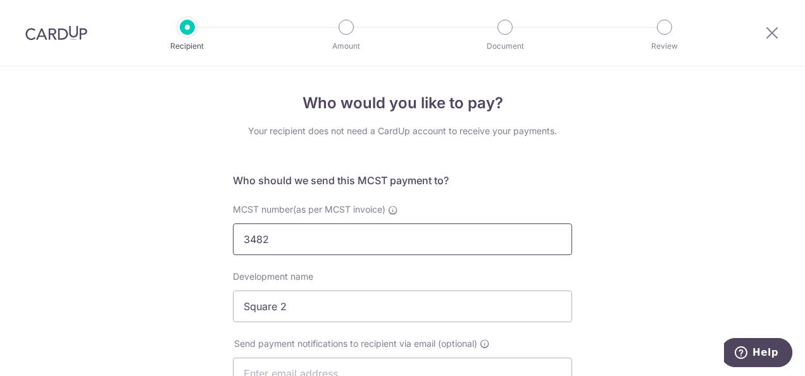
type input "MCST 3482"
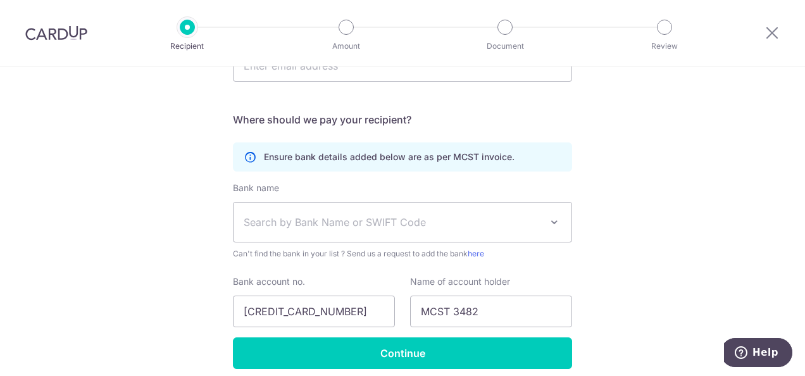
scroll to position [310, 0]
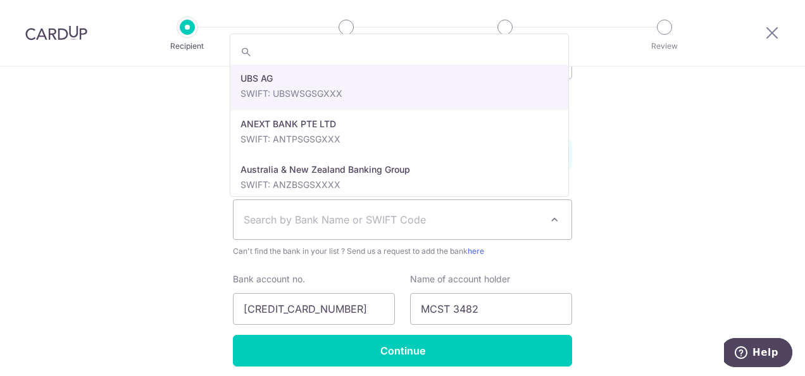
click at [563, 211] on span "Search by Bank Name or SWIFT Code" at bounding box center [403, 219] width 338 height 39
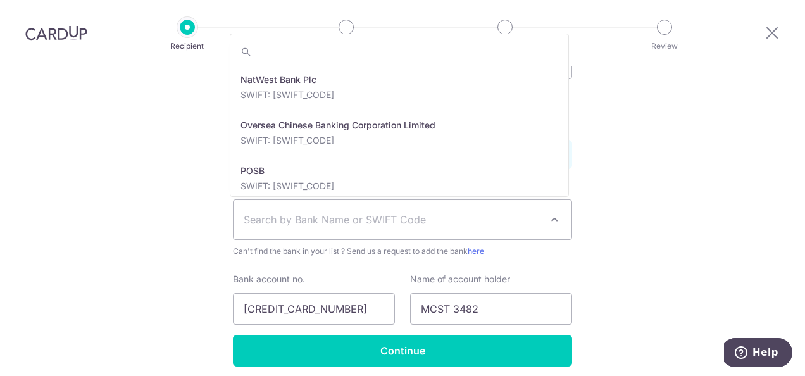
scroll to position [2126, 0]
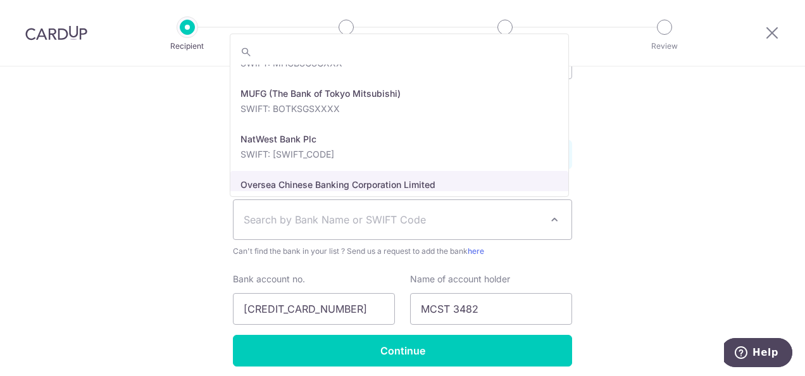
select select "12"
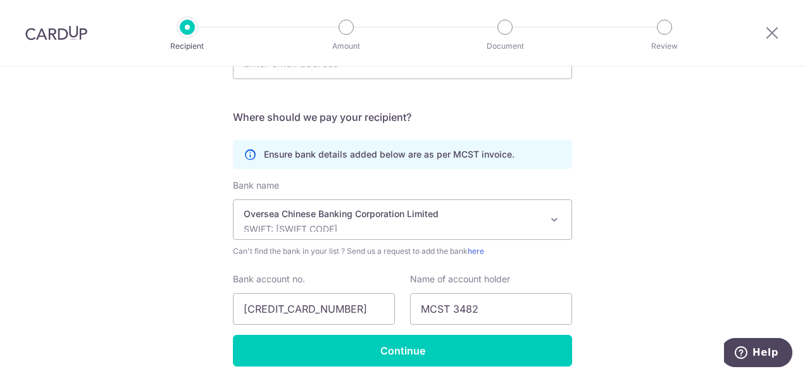
scroll to position [359, 0]
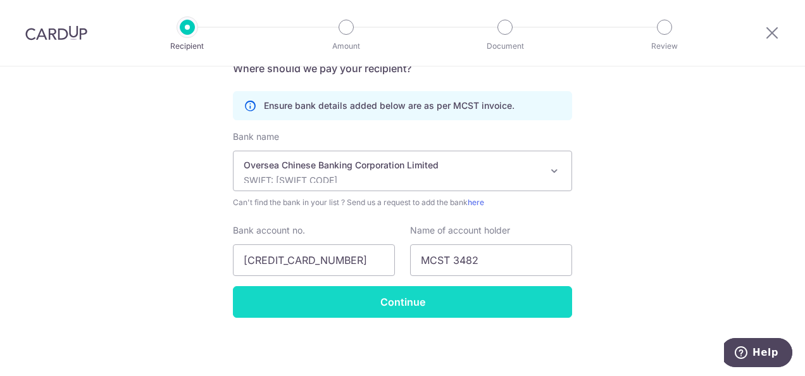
click at [452, 296] on input "Continue" at bounding box center [402, 302] width 339 height 32
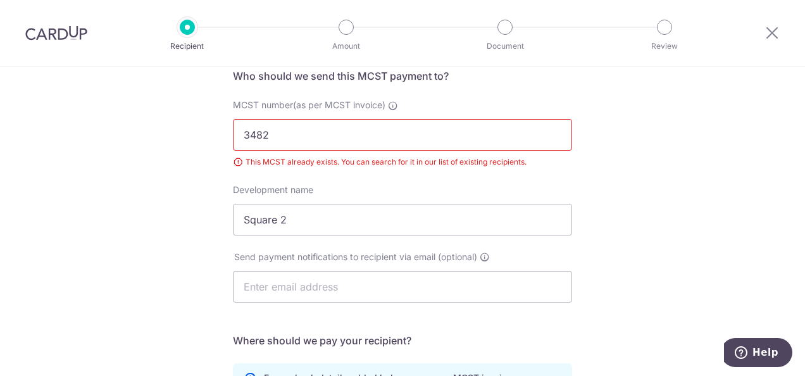
scroll to position [89, 0]
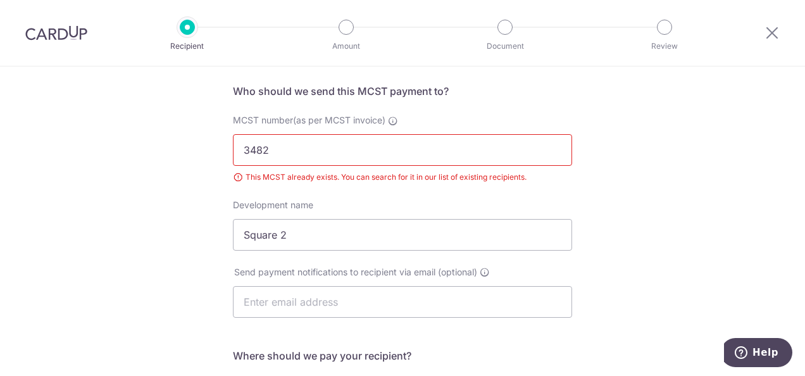
click at [310, 149] on input "3482" at bounding box center [402, 150] width 339 height 32
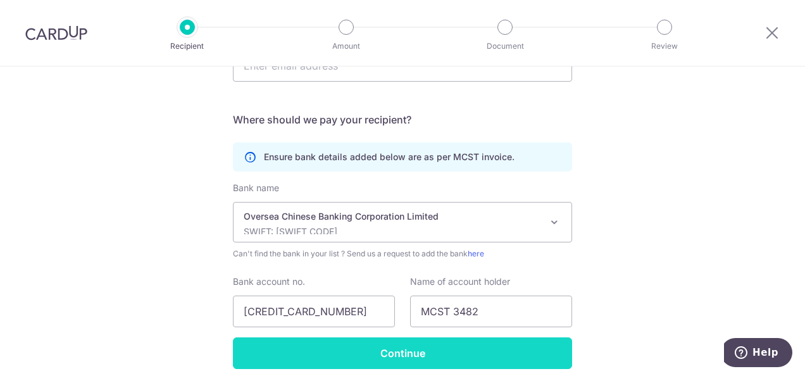
click at [402, 349] on input "Continue" at bounding box center [402, 353] width 339 height 32
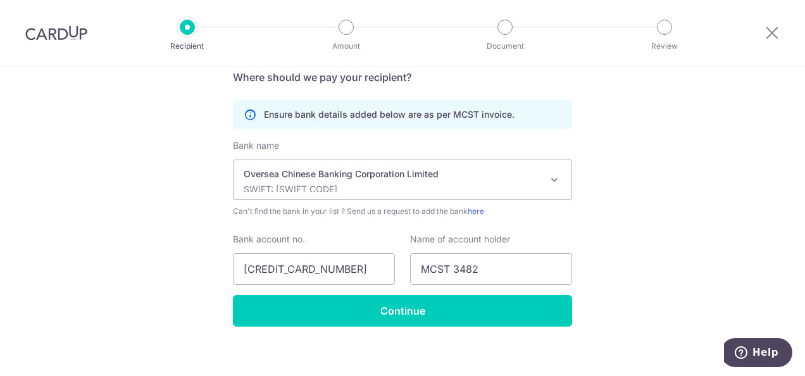
scroll to position [371, 0]
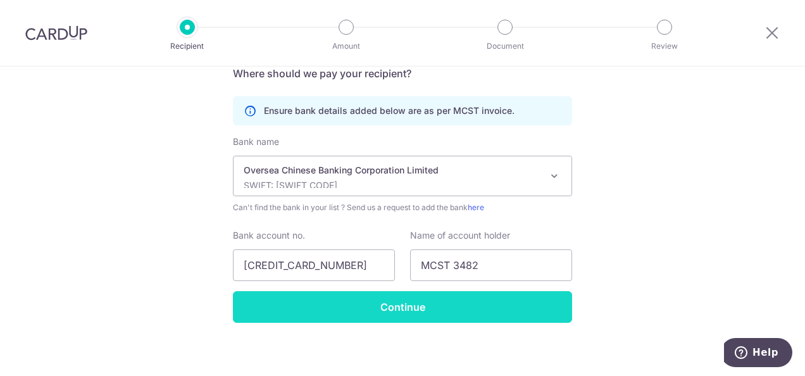
click at [453, 302] on input "Continue" at bounding box center [402, 307] width 339 height 32
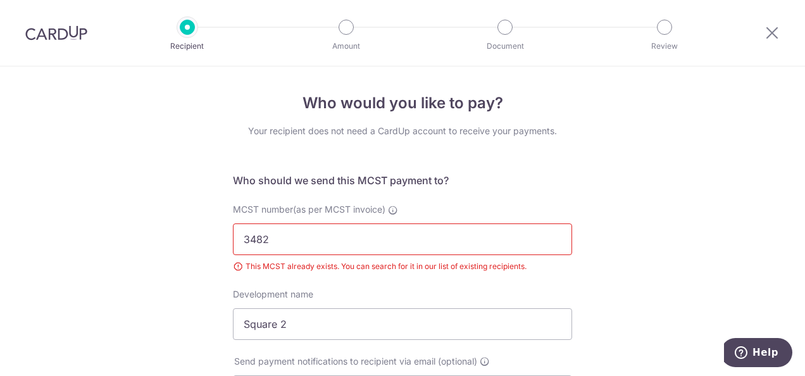
click at [313, 232] on input "3482" at bounding box center [402, 239] width 339 height 32
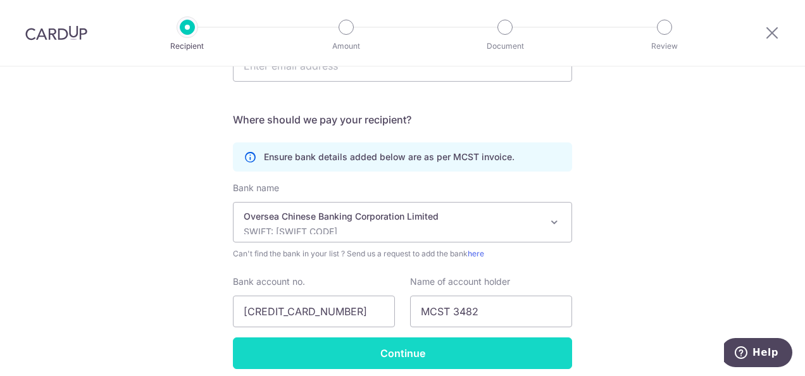
click at [399, 355] on input "Continue" at bounding box center [402, 353] width 339 height 32
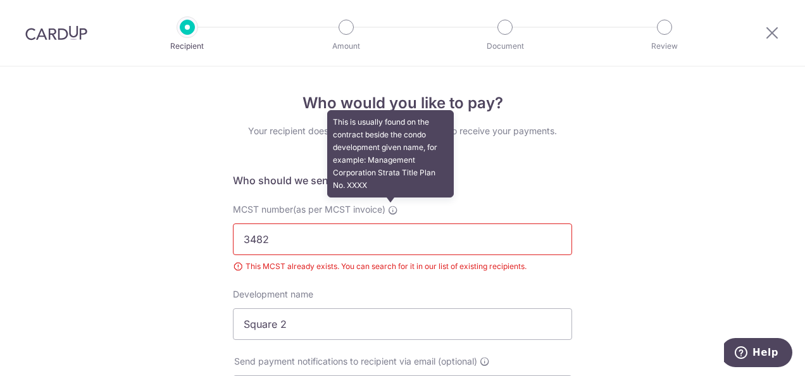
click at [392, 209] on icon at bounding box center [393, 210] width 10 height 10
click at [392, 223] on input "3482" at bounding box center [402, 239] width 339 height 32
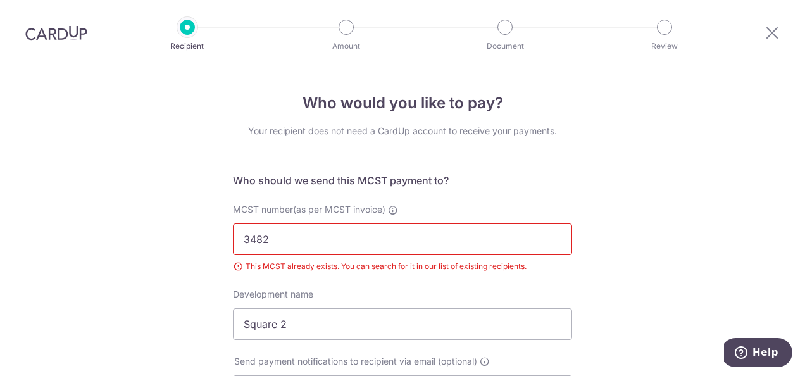
click at [273, 237] on input "3482" at bounding box center [402, 239] width 339 height 32
type input "3"
click at [275, 232] on input "MCST number(as per MCST invoice)" at bounding box center [402, 239] width 339 height 32
click at [280, 242] on input "MCST number(as per MCST invoice)" at bounding box center [402, 239] width 339 height 32
click at [265, 250] on input "MCST number(as per MCST invoice)" at bounding box center [402, 239] width 339 height 32
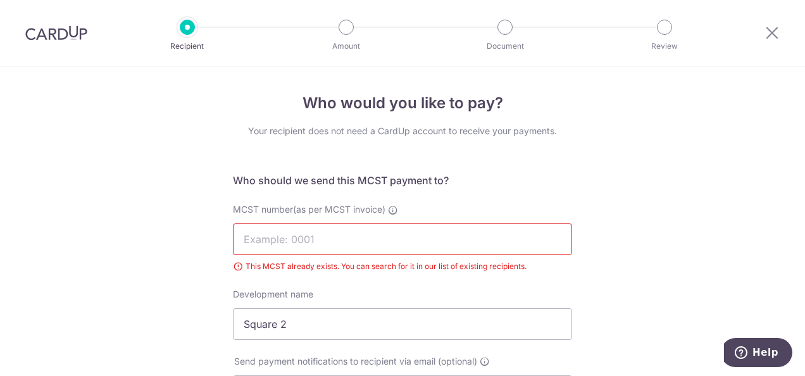
type input "3482"
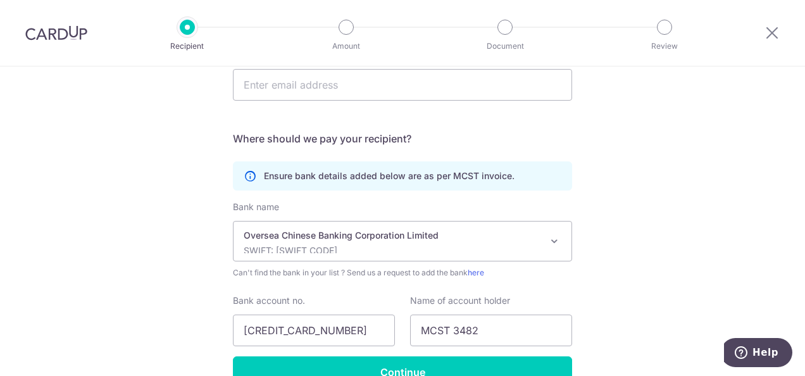
scroll to position [377, 0]
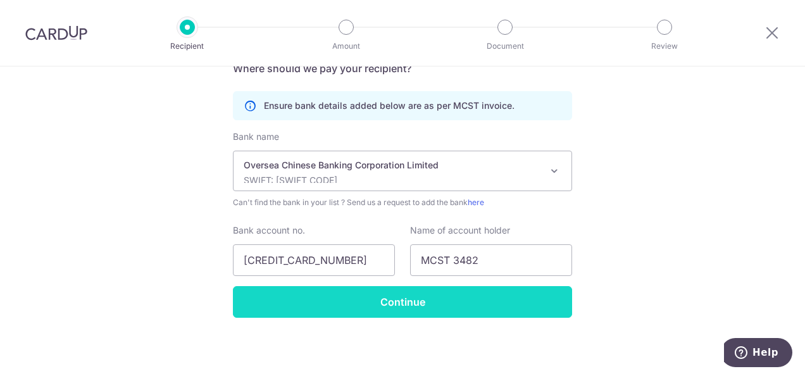
click at [451, 299] on input "Continue" at bounding box center [402, 302] width 339 height 32
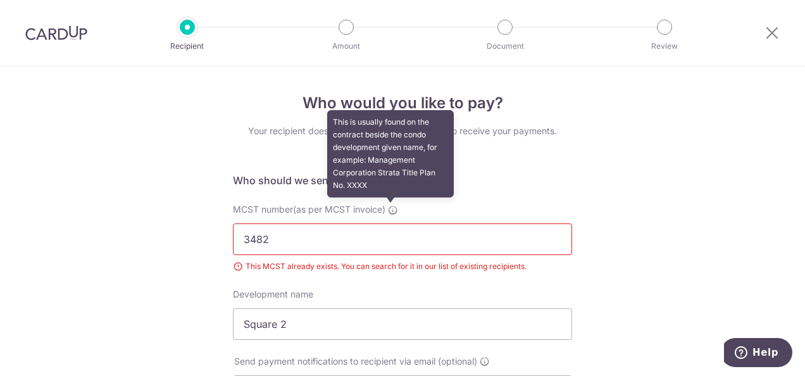
click at [390, 211] on icon at bounding box center [393, 210] width 10 height 10
click at [390, 223] on input "3482" at bounding box center [402, 239] width 339 height 32
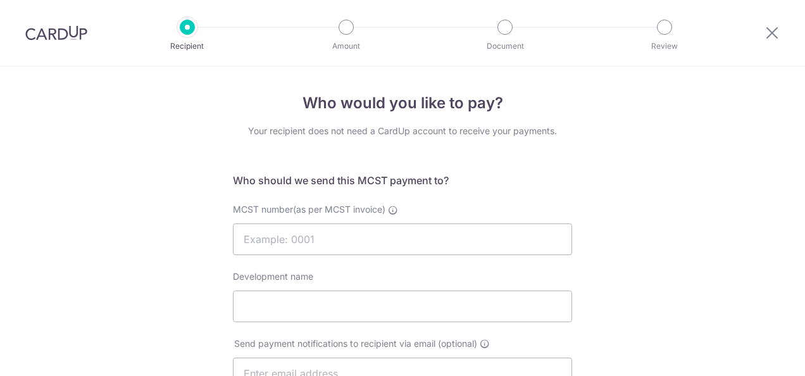
select select "12"
click at [801, 161] on section "Who would you like to pay? Your recipient does not need a CardUp account to rec…" at bounding box center [402, 220] width 805 height 309
select select "12"
click at [308, 229] on input "MCST number(as per MCST invoice)" at bounding box center [402, 239] width 339 height 32
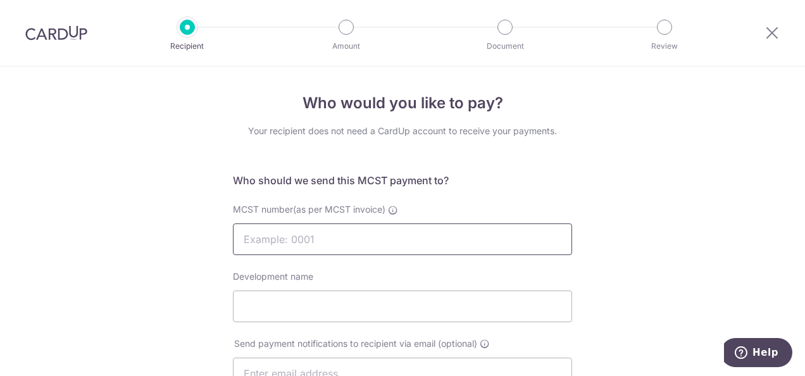
type input "3482"
type input "Square 2"
type input "629053166001"
type input "MCST 3482"
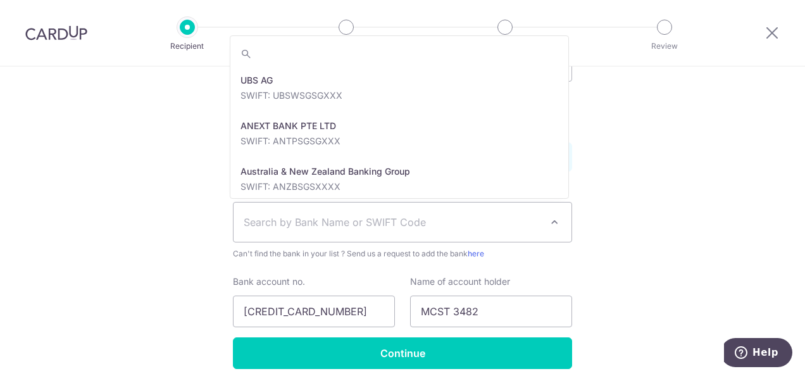
scroll to position [2142, 0]
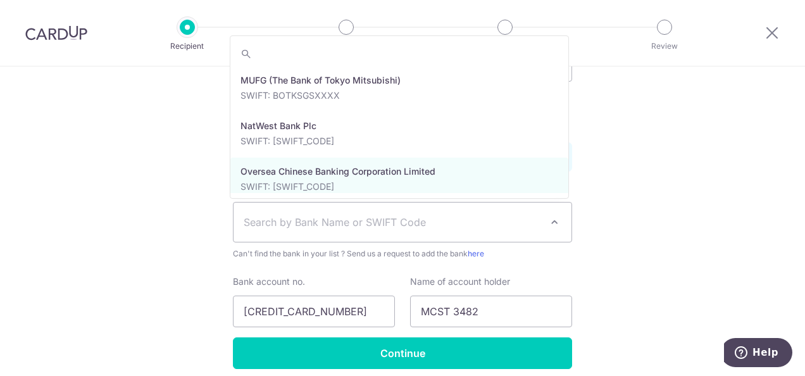
click at [318, 221] on span "Search by Bank Name or SWIFT Code" at bounding box center [392, 222] width 297 height 15
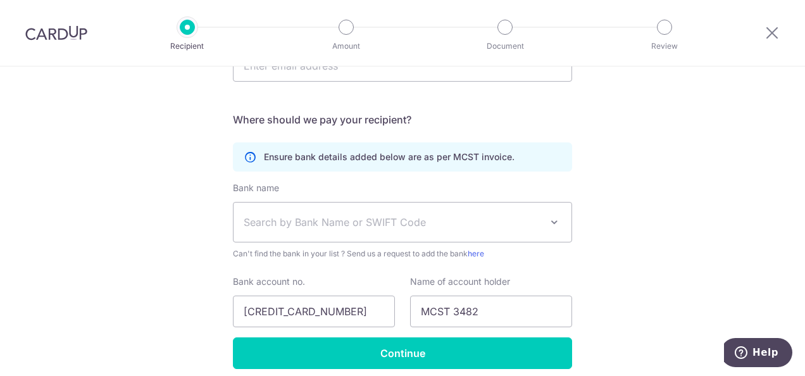
click at [382, 218] on span "Search by Bank Name or SWIFT Code" at bounding box center [392, 222] width 297 height 15
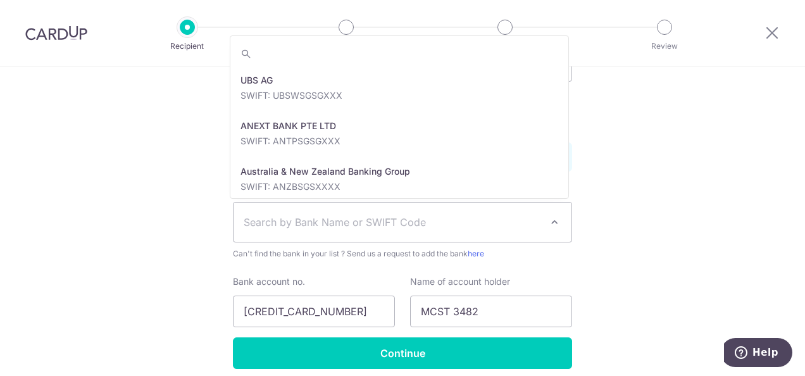
scroll to position [2172, 0]
click at [557, 219] on span at bounding box center [554, 222] width 15 height 15
click at [399, 219] on span "Search by Bank Name or SWIFT Code" at bounding box center [392, 222] width 297 height 15
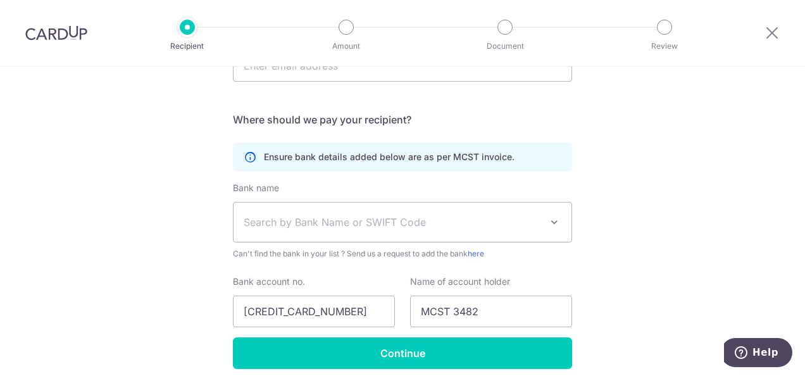
click at [285, 154] on p "Ensure bank details added below are as per MCST invoice." at bounding box center [389, 157] width 251 height 13
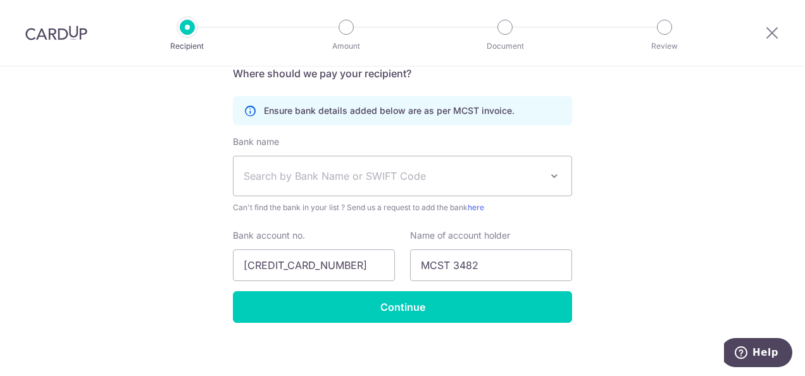
scroll to position [359, 0]
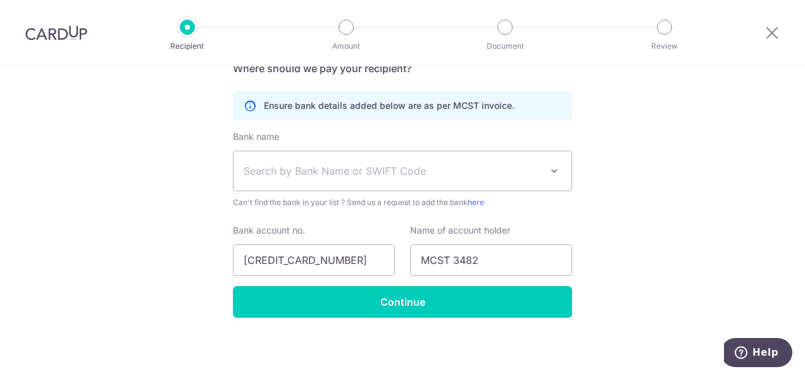
click at [563, 175] on span "Search by Bank Name or SWIFT Code" at bounding box center [403, 170] width 338 height 39
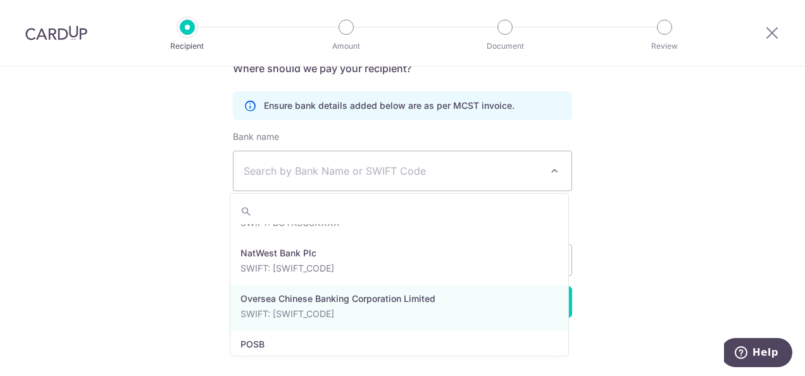
scroll to position [2197, 0]
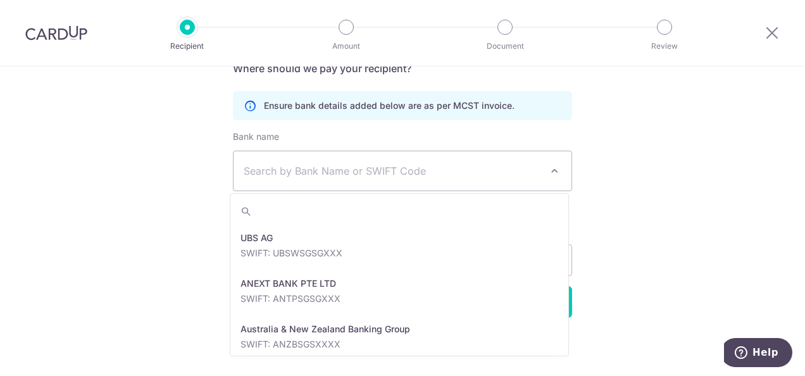
click at [328, 168] on span "Search by Bank Name or SWIFT Code" at bounding box center [392, 170] width 297 height 15
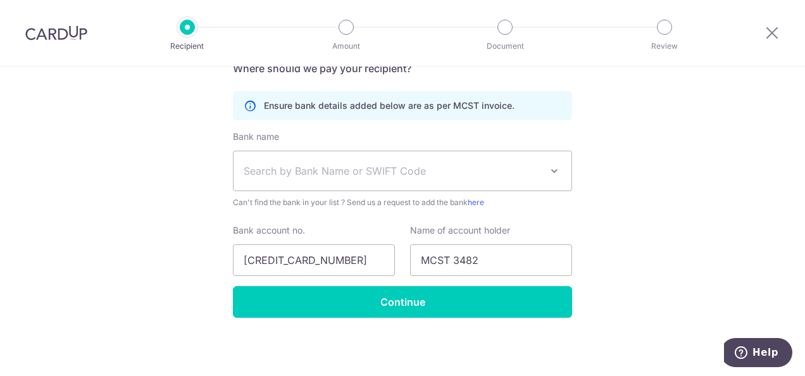
click at [328, 168] on span "Search by Bank Name or SWIFT Code" at bounding box center [392, 170] width 297 height 15
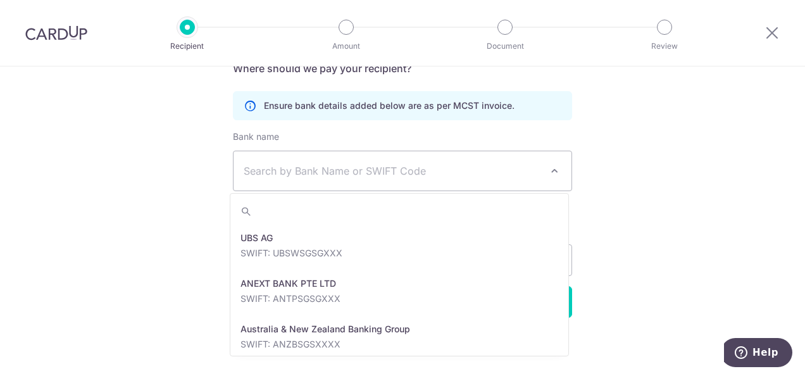
click at [328, 168] on span "Search by Bank Name or SWIFT Code" at bounding box center [392, 170] width 297 height 15
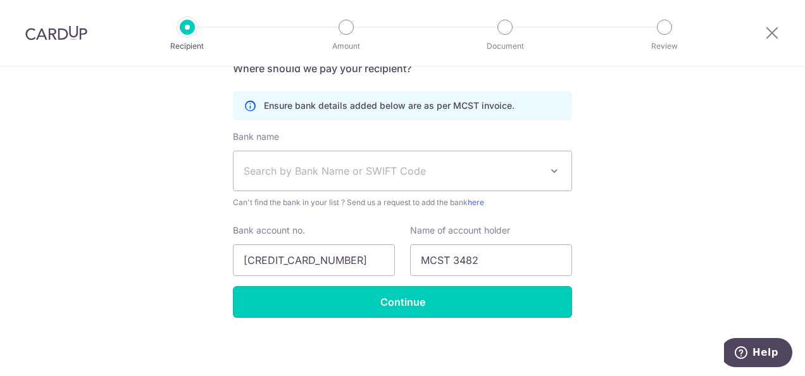
click at [317, 302] on input "Continue" at bounding box center [402, 302] width 339 height 32
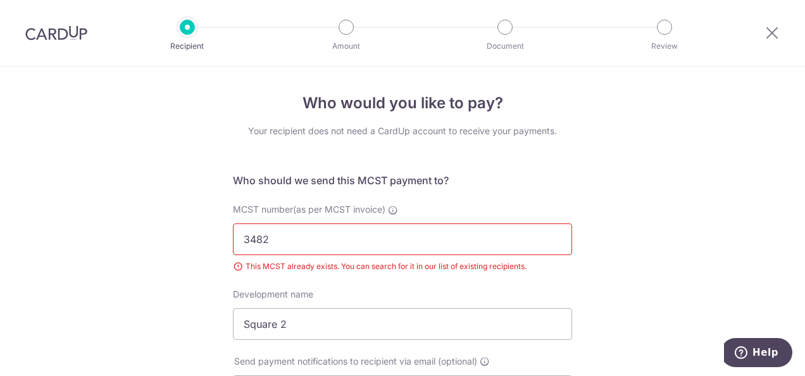
drag, startPoint x: 794, startPoint y: 137, endPoint x: 802, endPoint y: 130, distance: 11.3
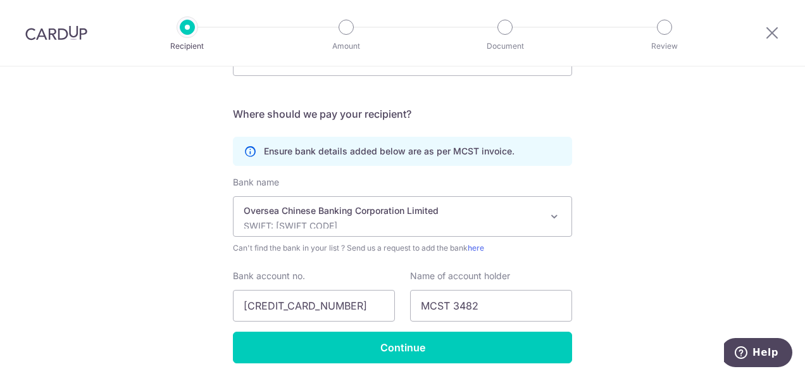
scroll to position [377, 0]
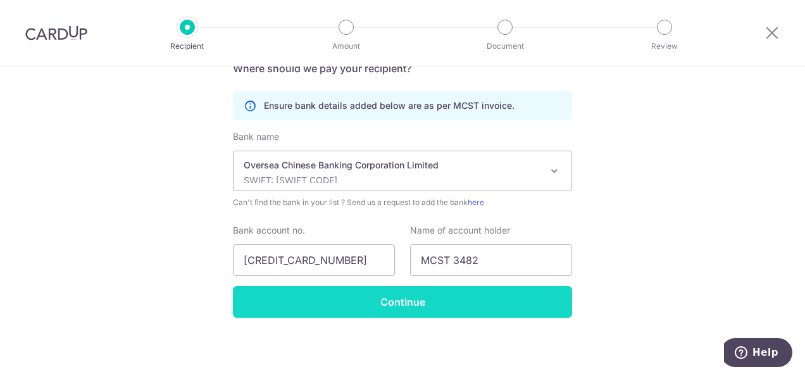
click at [361, 306] on input "Continue" at bounding box center [402, 302] width 339 height 32
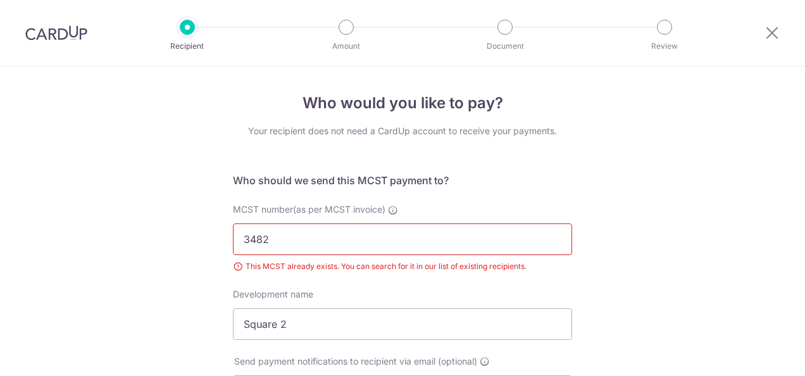
scroll to position [194, 0]
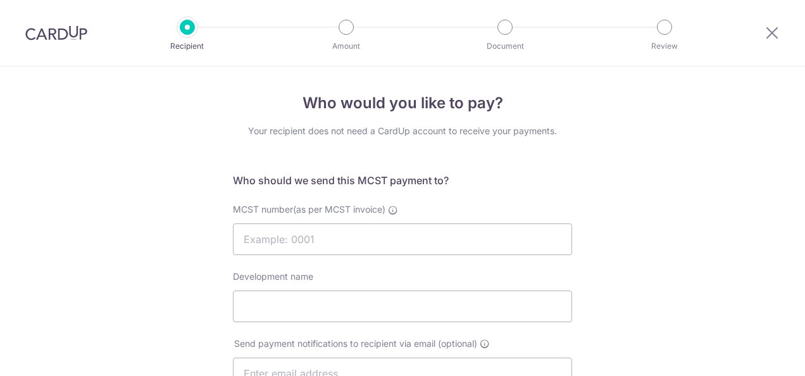
select select "12"
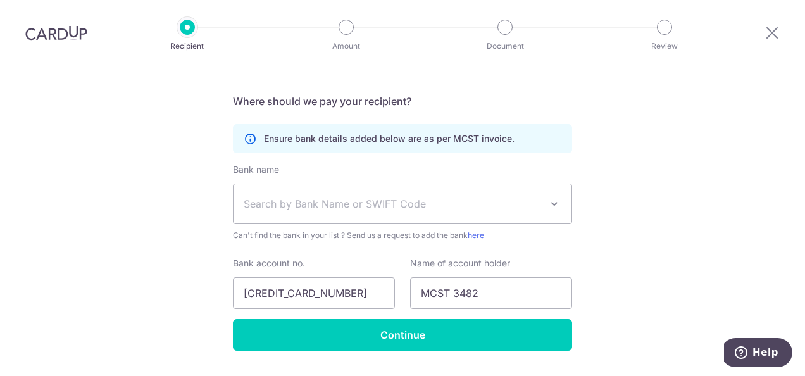
scroll to position [335, 0]
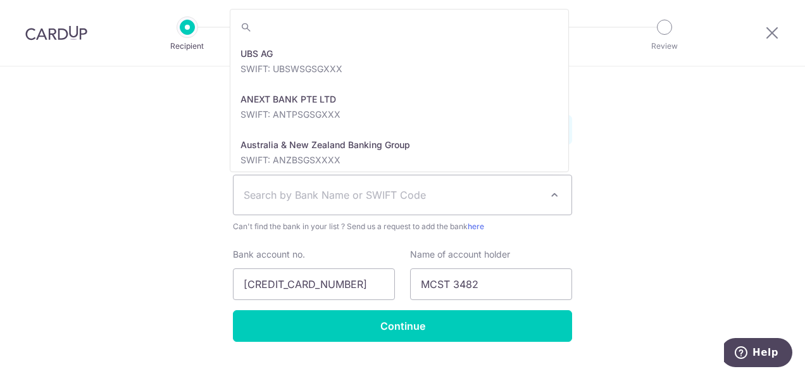
click at [557, 197] on span at bounding box center [554, 194] width 15 height 15
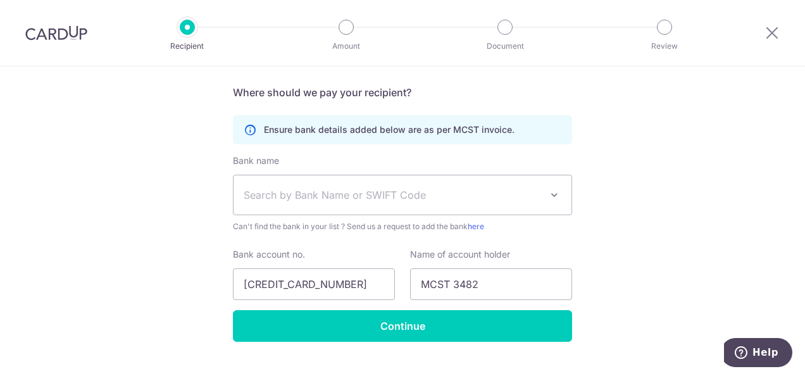
click at [512, 175] on span "Search by Bank Name or SWIFT Code" at bounding box center [403, 194] width 338 height 39
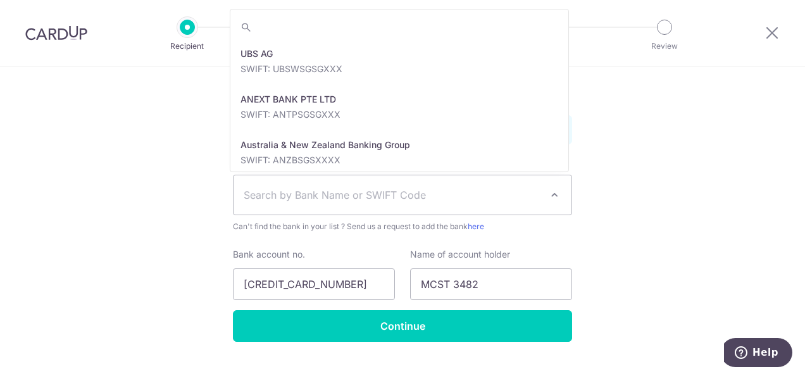
scroll to position [2172, 0]
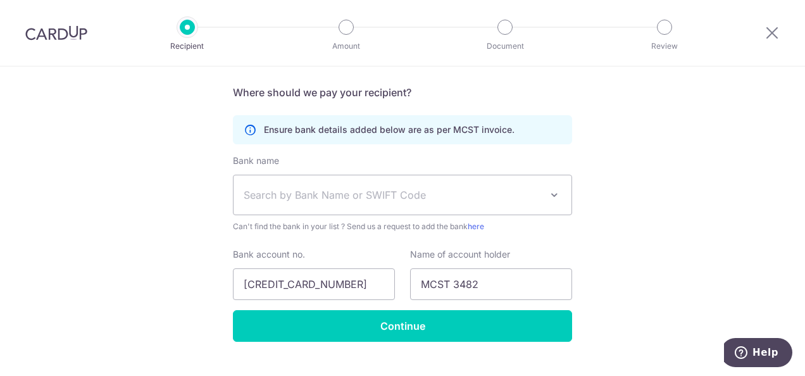
click at [480, 203] on span "Search by Bank Name or SWIFT Code" at bounding box center [403, 194] width 338 height 39
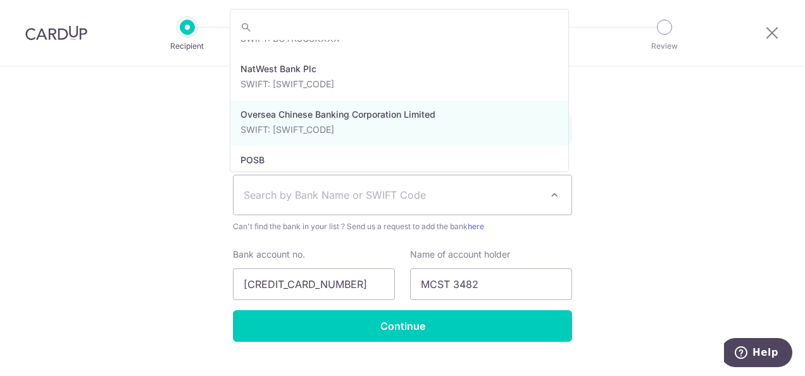
click at [480, 203] on span "Search by Bank Name or SWIFT Code" at bounding box center [403, 194] width 338 height 39
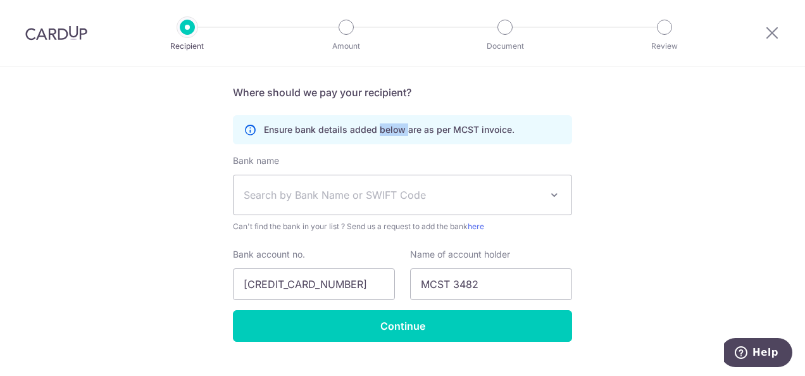
click at [384, 140] on div "Ensure bank details added below are as per MCST invoice." at bounding box center [402, 129] width 339 height 29
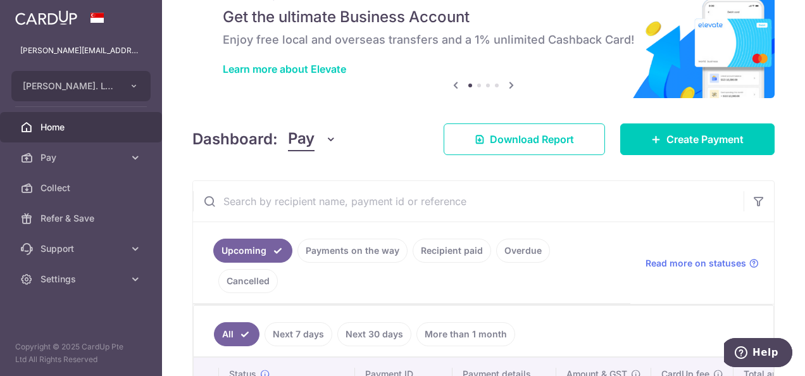
scroll to position [22, 0]
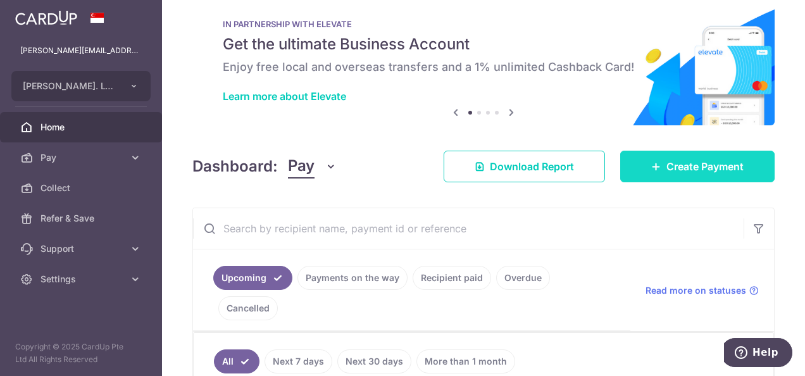
click at [697, 159] on span "Create Payment" at bounding box center [704, 166] width 77 height 15
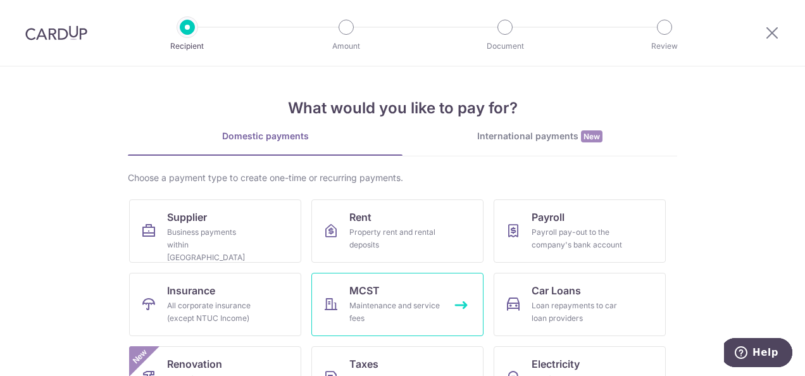
click at [368, 299] on div "Maintenance and service fees" at bounding box center [394, 311] width 91 height 25
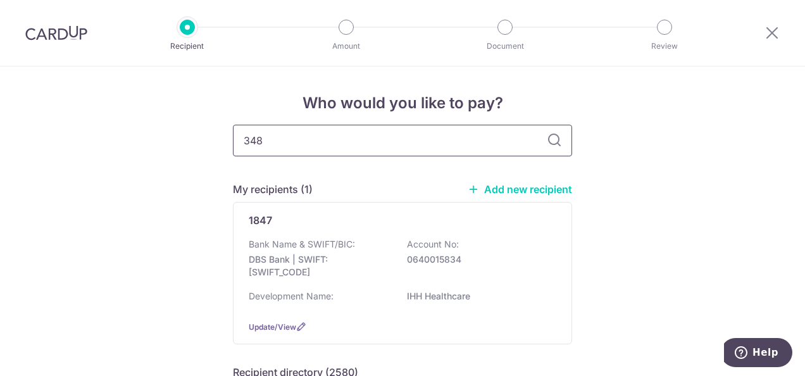
type input "3483"
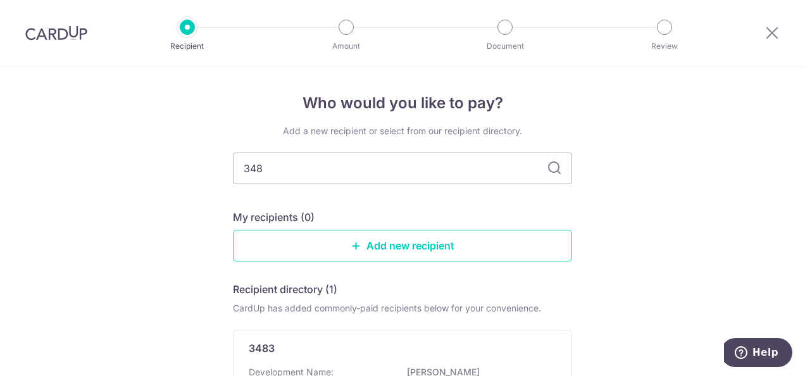
type input "3482"
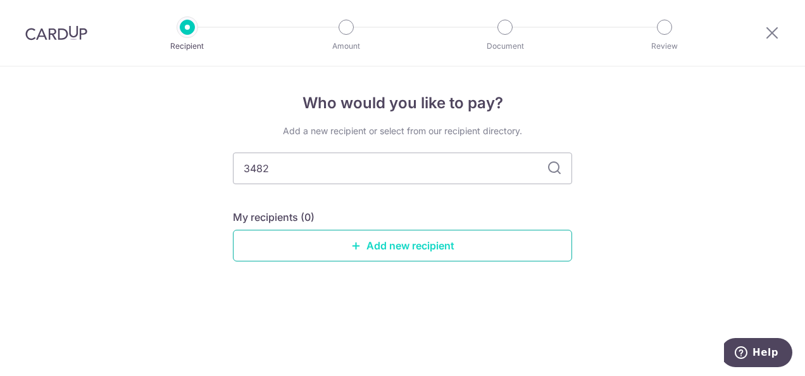
click at [484, 260] on link "Add new recipient" at bounding box center [402, 246] width 339 height 32
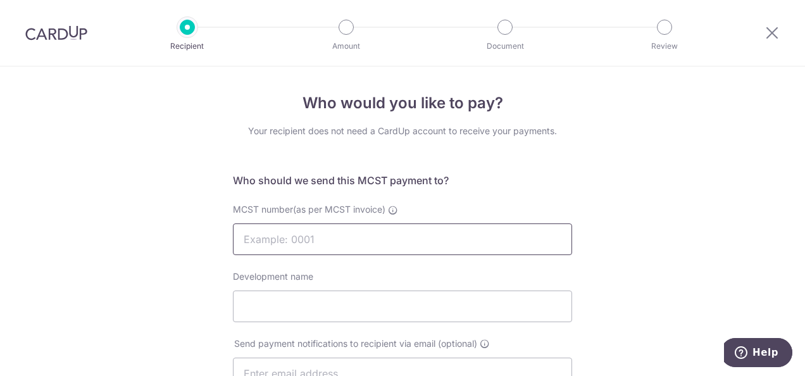
click at [357, 237] on input "MCST number(as per MCST invoice)" at bounding box center [402, 239] width 339 height 32
type input "3482"
type input "Square 2"
type input "3482"
type input "[CREDIT_CARD_NUMBER]"
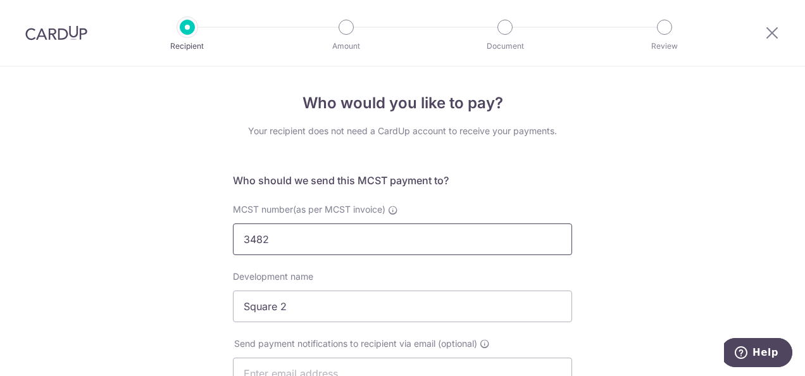
type input "MCST 3482"
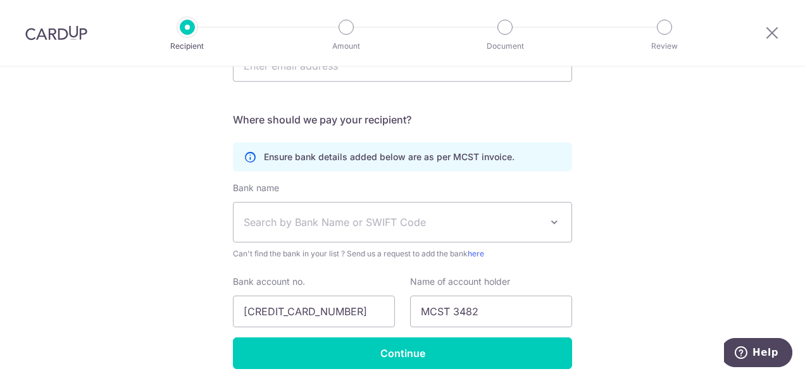
click at [552, 230] on span "Search by Bank Name or SWIFT Code" at bounding box center [403, 222] width 338 height 39
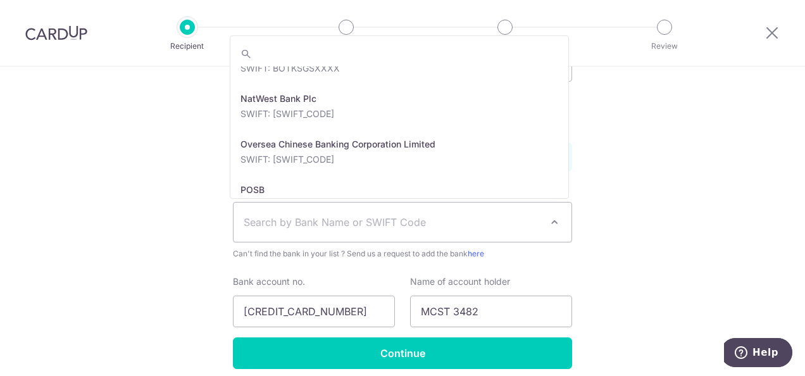
scroll to position [2194, 0]
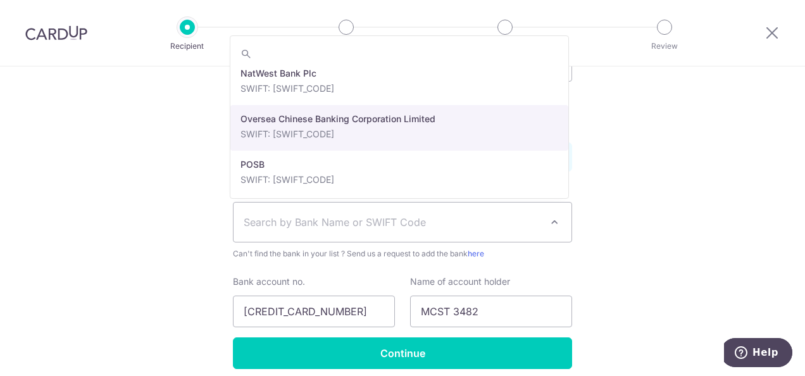
select select "12"
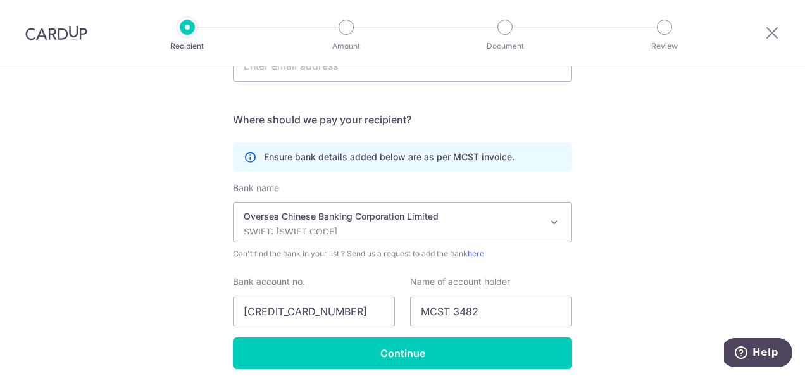
drag, startPoint x: 797, startPoint y: 228, endPoint x: 799, endPoint y: 191, distance: 37.4
click at [799, 190] on section "Who would you like to pay? Your recipient does not need a CardUp account to rec…" at bounding box center [402, 220] width 805 height 309
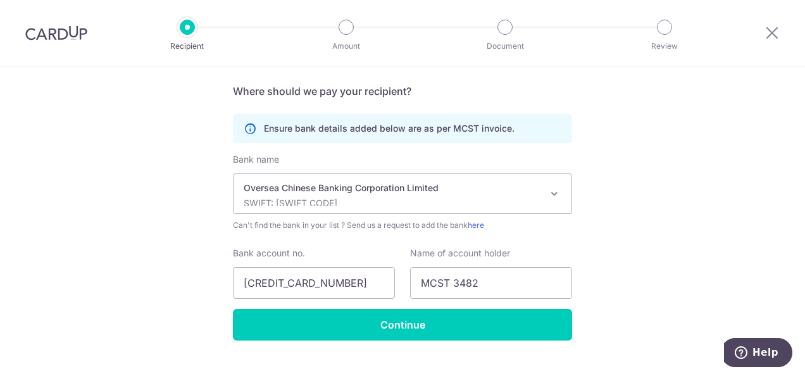
scroll to position [359, 0]
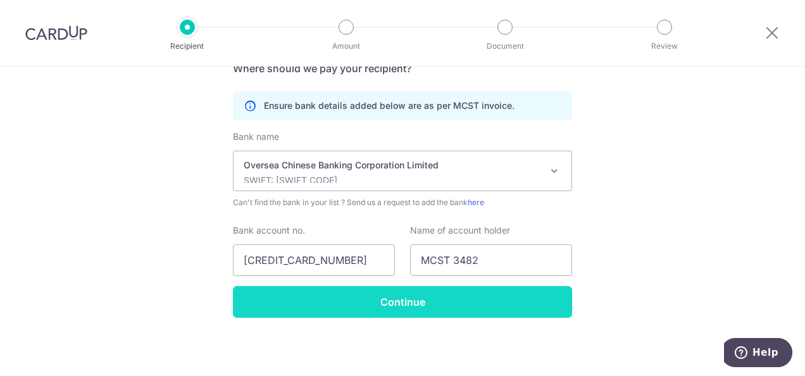
click at [421, 301] on input "Continue" at bounding box center [402, 302] width 339 height 32
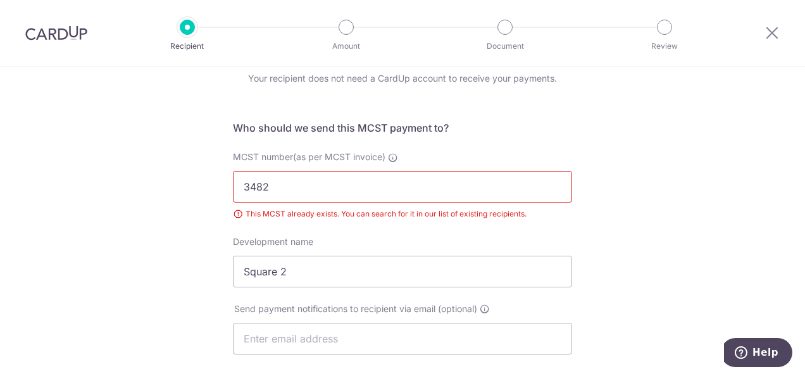
scroll to position [51, 0]
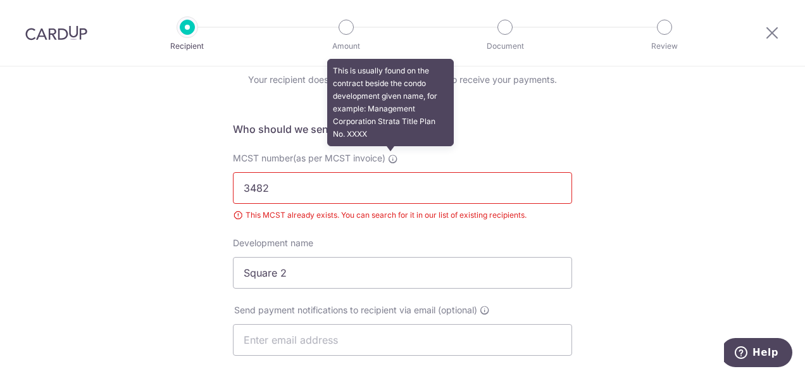
click at [389, 159] on icon at bounding box center [393, 159] width 10 height 10
click at [389, 172] on input "3482" at bounding box center [402, 188] width 339 height 32
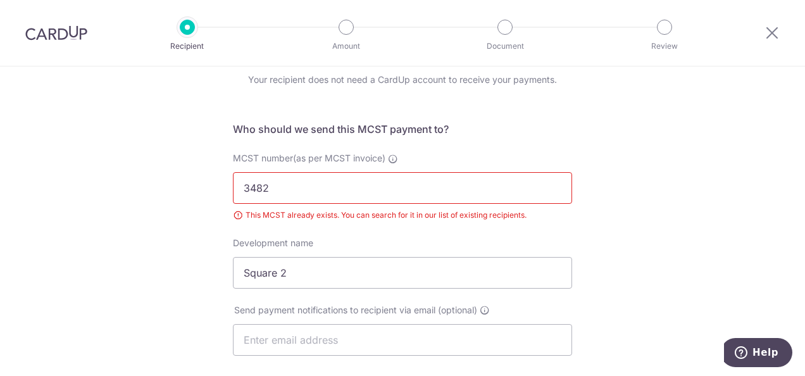
click at [381, 190] on input "3482" at bounding box center [402, 188] width 339 height 32
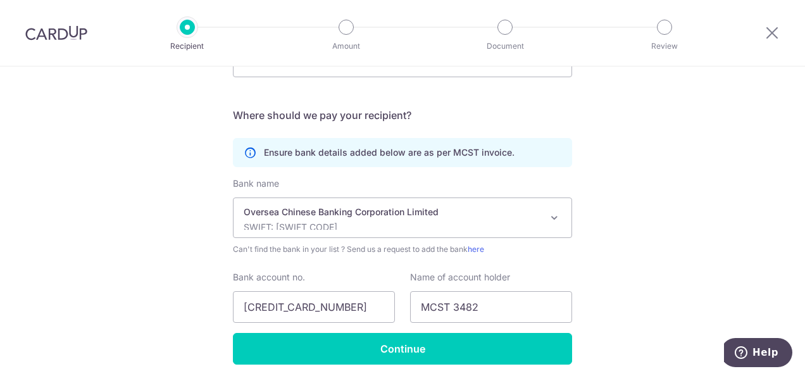
scroll to position [377, 0]
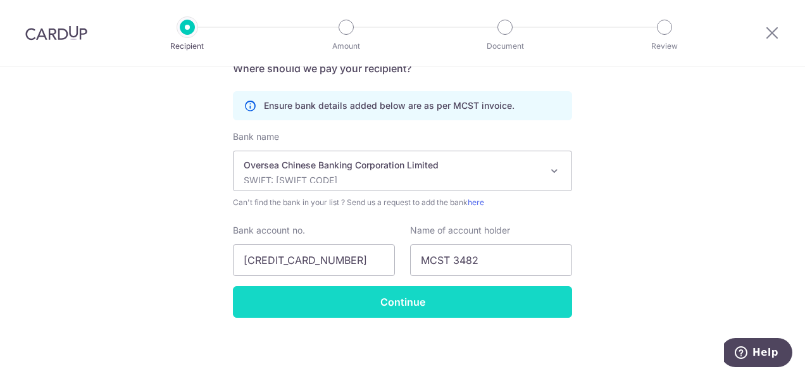
click at [473, 301] on input "Continue" at bounding box center [402, 302] width 339 height 32
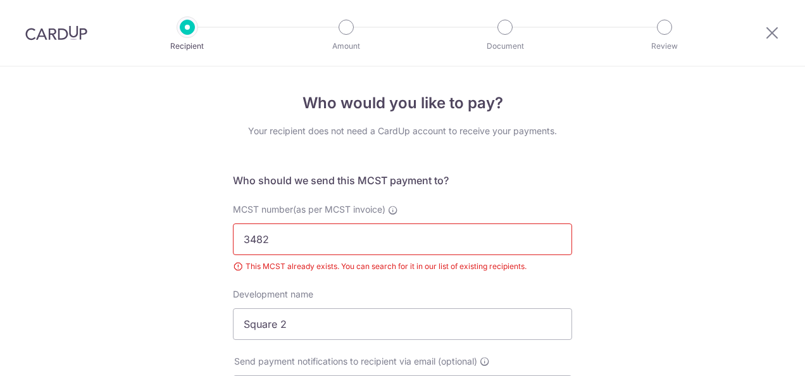
scroll to position [194, 0]
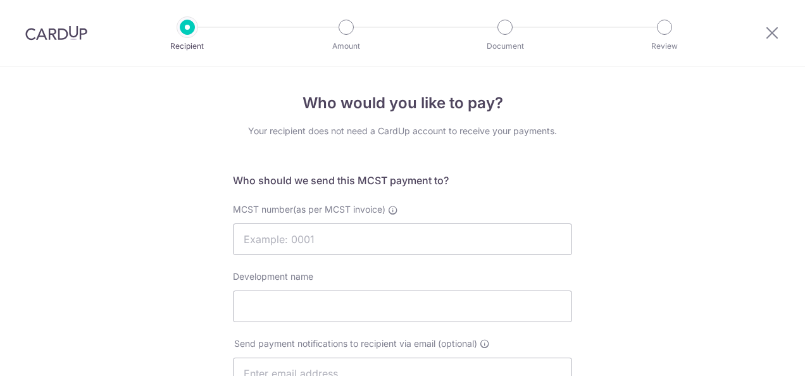
select select "12"
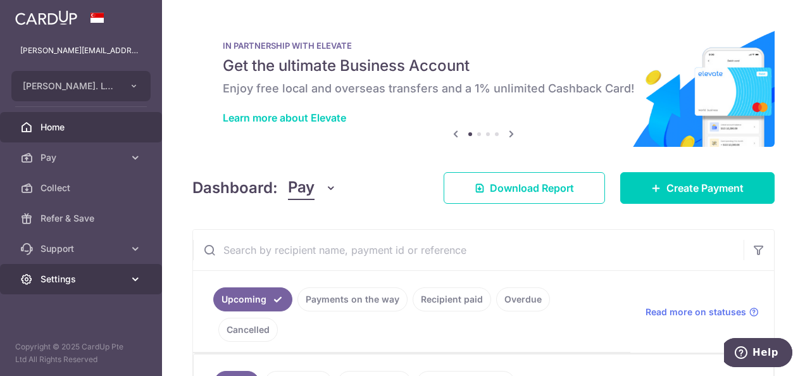
click at [101, 286] on link "Settings" at bounding box center [81, 279] width 162 height 30
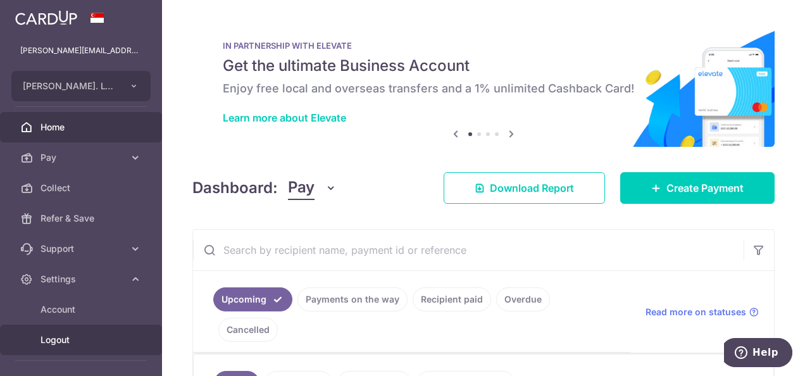
click at [99, 340] on span "Logout" at bounding box center [83, 340] width 84 height 13
